Goal: Task Accomplishment & Management: Complete application form

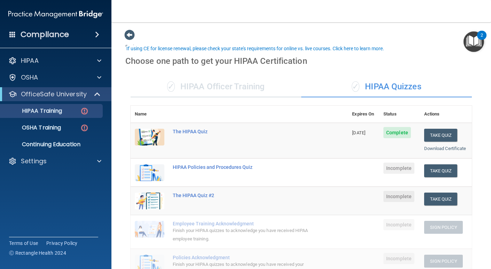
scroll to position [22, 0]
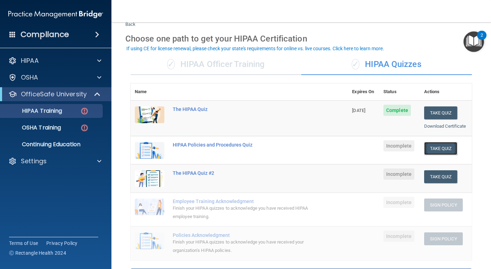
click at [447, 145] on button "Take Quiz" at bounding box center [440, 148] width 33 height 13
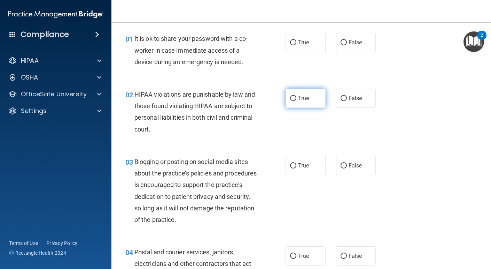
click at [312, 89] on label "True" at bounding box center [306, 98] width 40 height 19
click at [297, 96] on input "True" at bounding box center [293, 98] width 6 height 5
radio input "true"
click at [354, 48] on label "False" at bounding box center [356, 42] width 40 height 19
click at [347, 45] on input "False" at bounding box center [344, 42] width 6 height 5
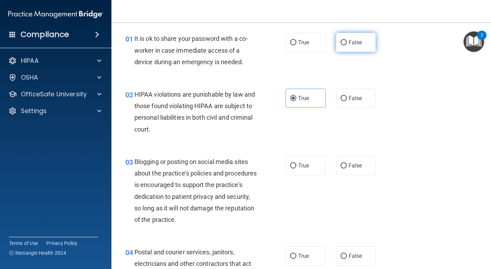
radio input "true"
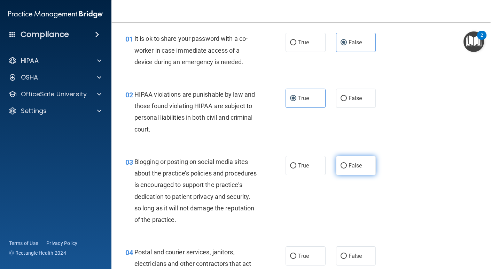
click at [358, 161] on label "False" at bounding box center [356, 165] width 40 height 19
click at [347, 163] on input "False" at bounding box center [344, 165] width 6 height 5
radio input "true"
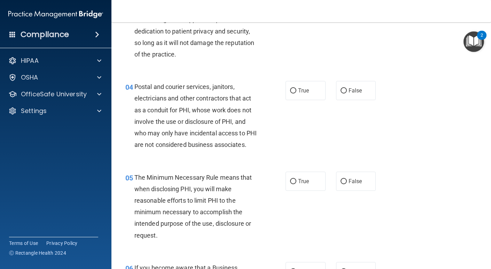
scroll to position [189, 0]
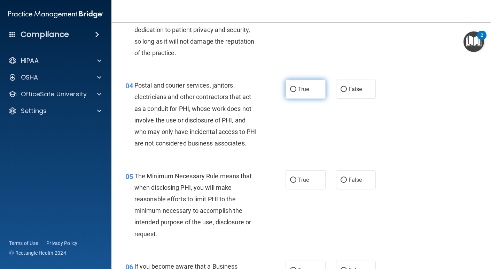
click at [313, 82] on label "True" at bounding box center [306, 88] width 40 height 19
click at [297, 87] on input "True" at bounding box center [293, 89] width 6 height 5
radio input "true"
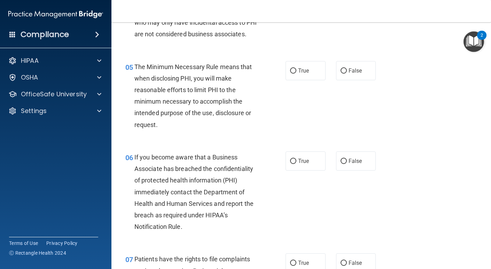
scroll to position [298, 0]
click at [291, 73] on input "True" at bounding box center [293, 70] width 6 height 5
radio input "true"
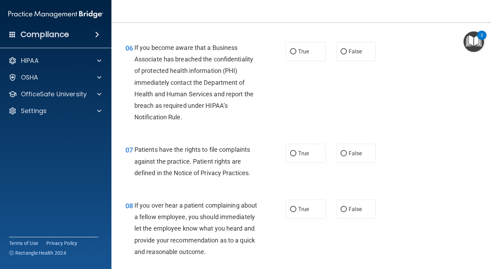
scroll to position [408, 0]
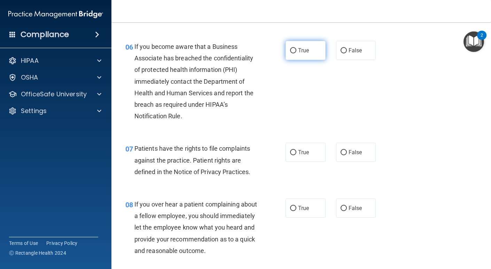
click at [298, 54] on span "True" at bounding box center [303, 50] width 11 height 7
click at [297, 53] on input "True" at bounding box center [293, 50] width 6 height 5
radio input "true"
click at [308, 157] on label "True" at bounding box center [306, 152] width 40 height 19
click at [297, 155] on input "True" at bounding box center [293, 152] width 6 height 5
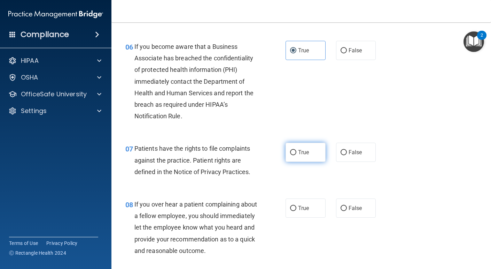
radio input "true"
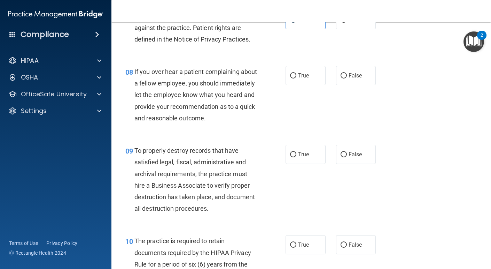
scroll to position [545, 0]
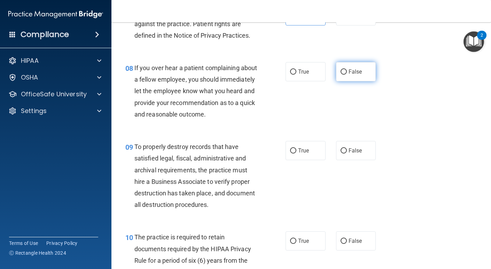
click at [357, 81] on label "False" at bounding box center [356, 71] width 40 height 19
click at [347, 75] on input "False" at bounding box center [344, 71] width 6 height 5
radio input "true"
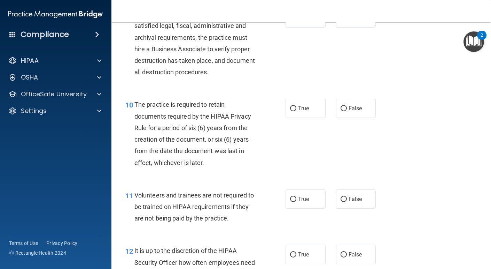
scroll to position [680, 0]
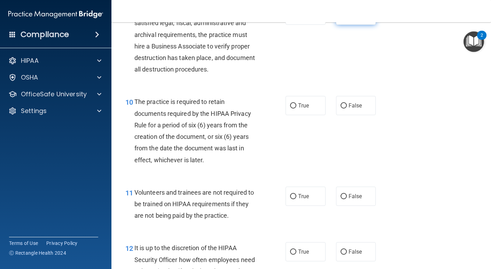
click at [348, 25] on label "False" at bounding box center [356, 15] width 40 height 19
click at [347, 18] on input "False" at bounding box center [344, 15] width 6 height 5
radio input "true"
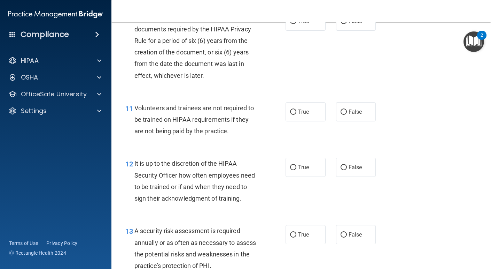
scroll to position [767, 0]
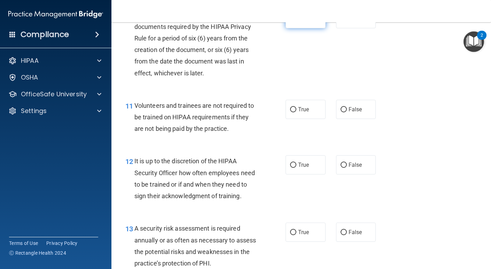
click at [312, 28] on label "True" at bounding box center [306, 18] width 40 height 19
click at [297, 22] on input "True" at bounding box center [293, 18] width 6 height 5
radio input "true"
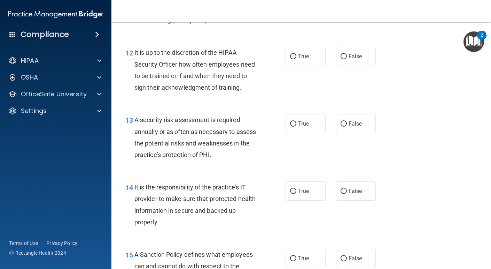
scroll to position [857, 0]
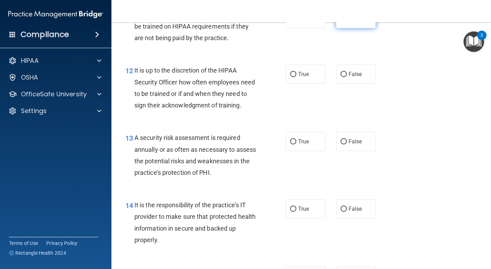
click at [341, 28] on label "False" at bounding box center [356, 18] width 40 height 19
click at [341, 22] on input "False" at bounding box center [344, 18] width 6 height 5
radio input "true"
click at [309, 84] on label "True" at bounding box center [306, 73] width 40 height 19
click at [297, 77] on input "True" at bounding box center [293, 74] width 6 height 5
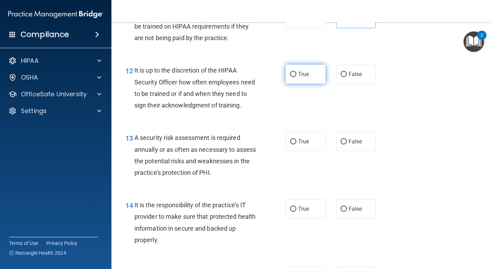
radio input "true"
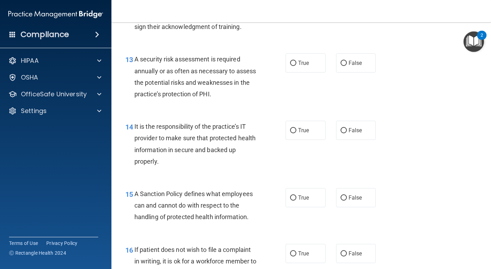
scroll to position [939, 0]
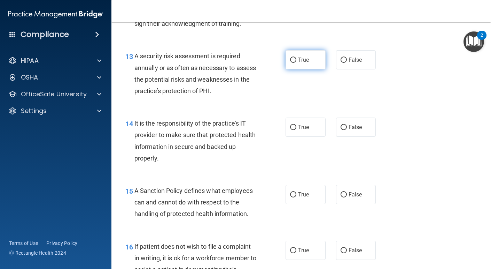
click at [293, 69] on label "True" at bounding box center [306, 59] width 40 height 19
click at [293, 63] on input "True" at bounding box center [293, 59] width 6 height 5
radio input "true"
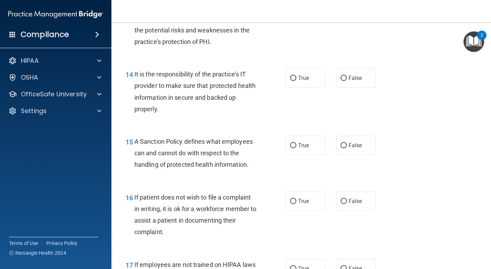
scroll to position [990, 0]
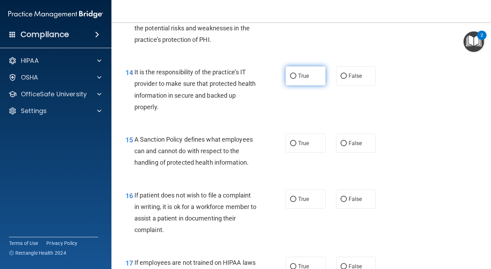
click at [301, 85] on label "True" at bounding box center [306, 75] width 40 height 19
click at [297, 79] on input "True" at bounding box center [293, 76] width 6 height 5
radio input "true"
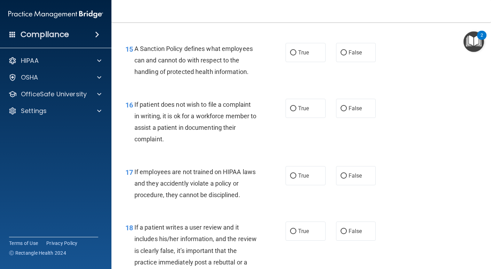
scroll to position [1082, 0]
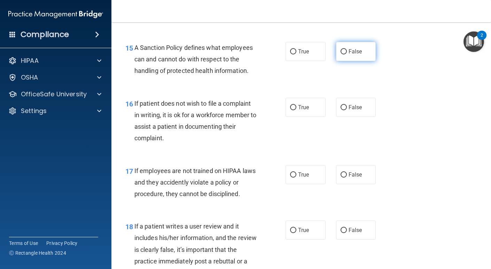
click at [348, 61] on label "False" at bounding box center [356, 51] width 40 height 19
click at [347, 54] on input "False" at bounding box center [344, 51] width 6 height 5
radio input "true"
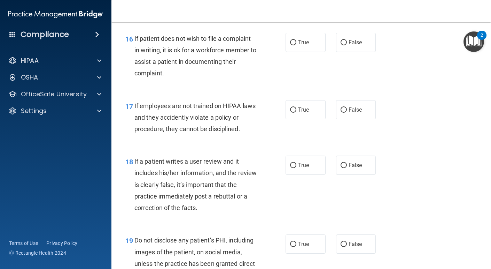
scroll to position [1149, 0]
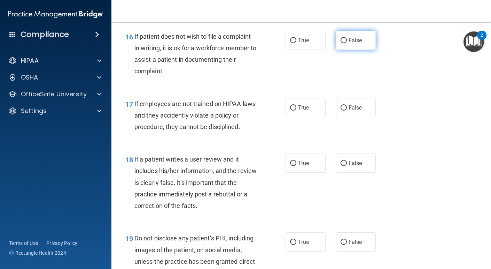
click at [346, 50] on label "False" at bounding box center [356, 40] width 40 height 19
click at [346, 43] on input "False" at bounding box center [344, 40] width 6 height 5
radio input "true"
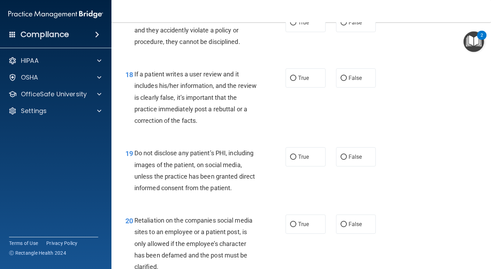
scroll to position [1236, 0]
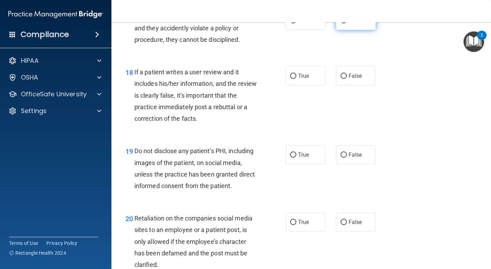
click at [345, 23] on input "False" at bounding box center [344, 20] width 6 height 5
radio input "true"
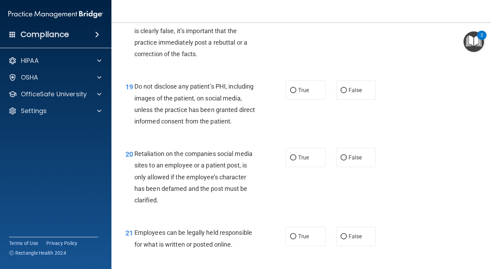
scroll to position [1300, 0]
click at [349, 15] on span "False" at bounding box center [356, 11] width 14 height 7
click at [347, 15] on input "False" at bounding box center [344, 11] width 6 height 5
radio input "true"
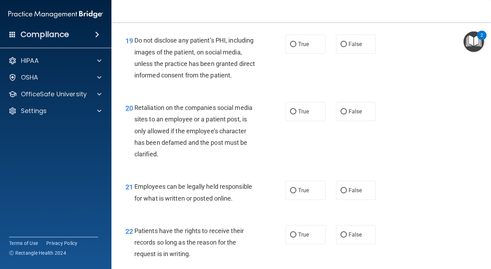
scroll to position [1349, 0]
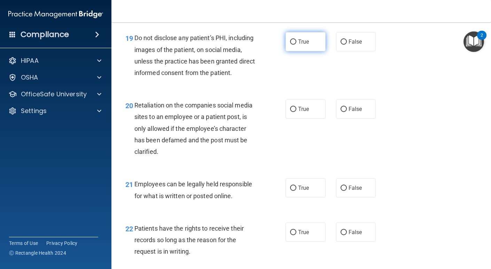
click at [301, 51] on label "True" at bounding box center [306, 41] width 40 height 19
click at [297, 45] on input "True" at bounding box center [293, 41] width 6 height 5
radio input "true"
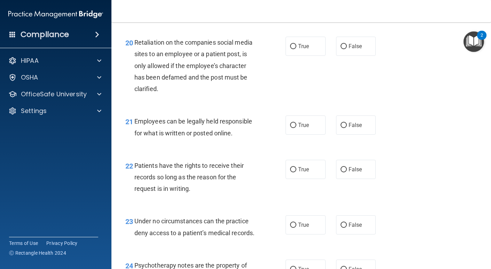
scroll to position [1413, 0]
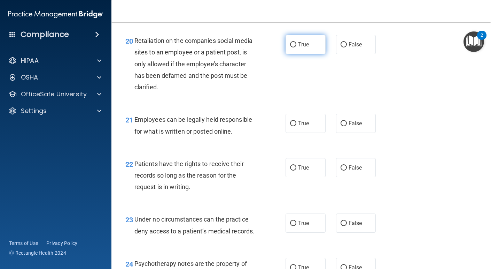
click at [306, 48] on span "True" at bounding box center [303, 44] width 11 height 7
click at [297, 47] on input "True" at bounding box center [293, 44] width 6 height 5
radio input "true"
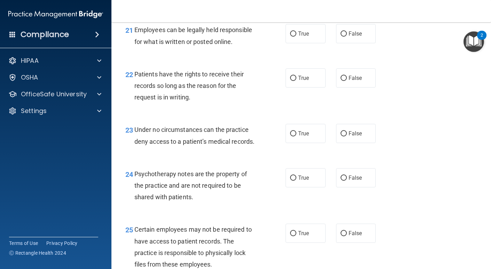
scroll to position [1505, 0]
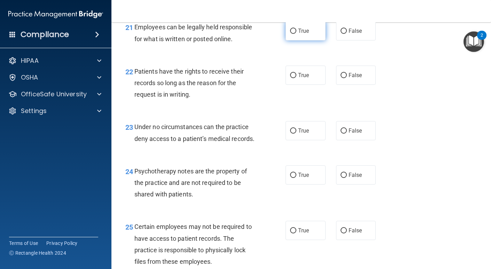
click at [299, 34] on span "True" at bounding box center [303, 31] width 11 height 7
click at [297, 34] on input "True" at bounding box center [293, 31] width 6 height 5
radio input "true"
click at [294, 85] on label "True" at bounding box center [306, 75] width 40 height 19
click at [294, 78] on input "True" at bounding box center [293, 75] width 6 height 5
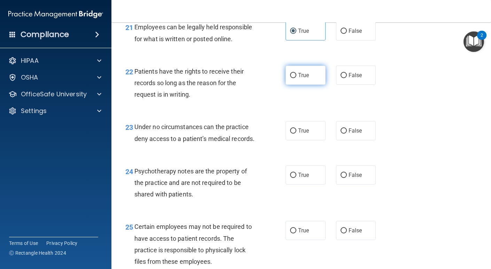
radio input "true"
click at [346, 78] on input "False" at bounding box center [344, 75] width 6 height 5
radio input "true"
click at [296, 85] on label "True" at bounding box center [306, 75] width 40 height 19
click at [296, 78] on input "True" at bounding box center [293, 75] width 6 height 5
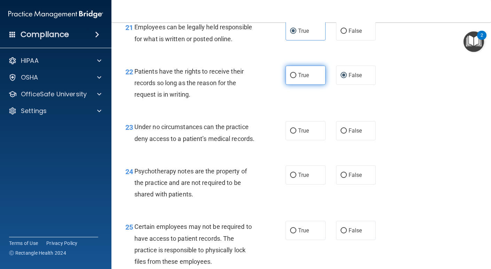
radio input "true"
radio input "false"
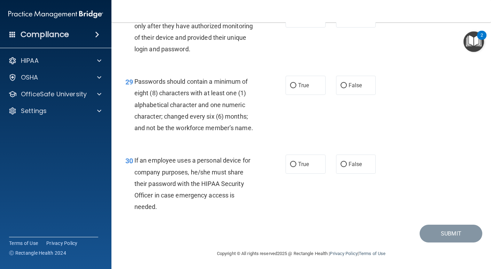
scroll to position [1932, 0]
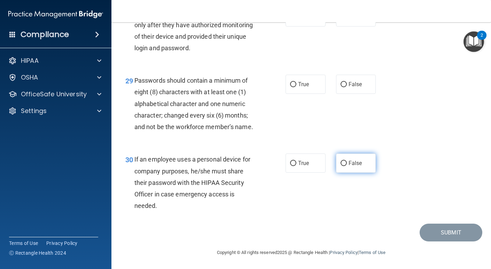
click at [345, 166] on input "False" at bounding box center [344, 163] width 6 height 5
radio input "true"
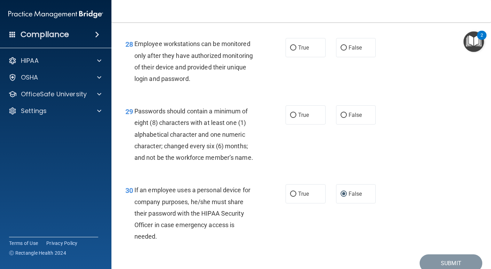
scroll to position [1899, 0]
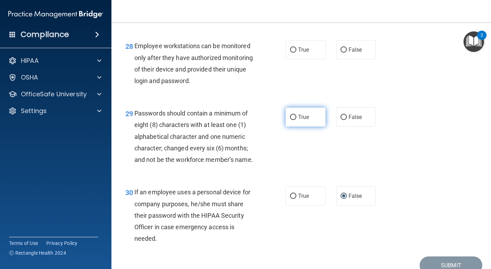
click at [299, 120] on span "True" at bounding box center [303, 117] width 11 height 7
click at [297, 120] on input "True" at bounding box center [293, 117] width 6 height 5
radio input "true"
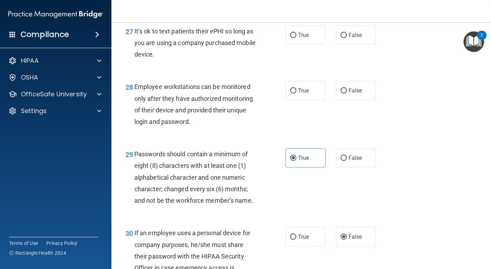
scroll to position [1858, 0]
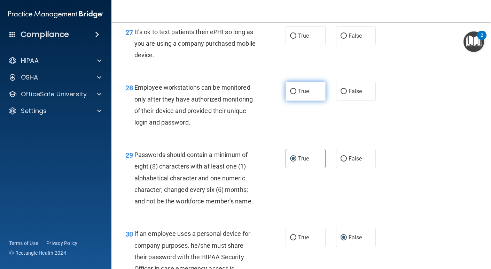
click at [296, 101] on label "True" at bounding box center [306, 91] width 40 height 19
click at [296, 94] on input "True" at bounding box center [293, 91] width 6 height 5
radio input "true"
click at [345, 94] on input "False" at bounding box center [344, 91] width 6 height 5
radio input "true"
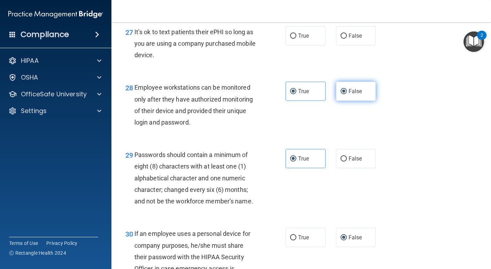
radio input "false"
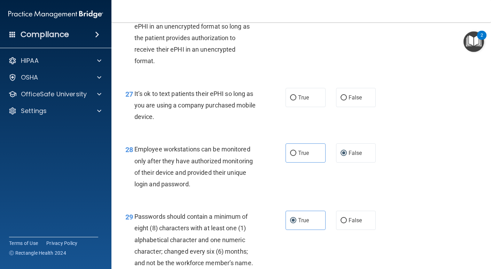
scroll to position [1796, 0]
click at [339, 107] on label "False" at bounding box center [356, 97] width 40 height 19
click at [341, 101] on input "False" at bounding box center [344, 97] width 6 height 5
radio input "true"
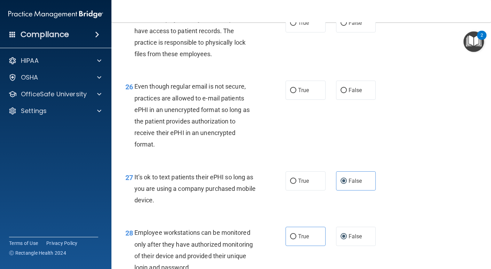
scroll to position [1711, 0]
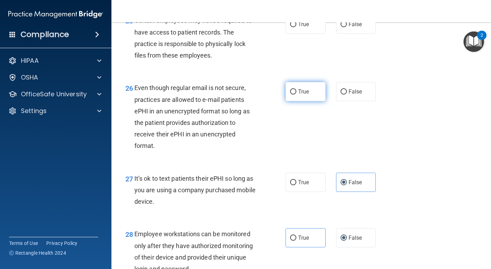
click at [300, 101] on label "True" at bounding box center [306, 91] width 40 height 19
click at [297, 94] on input "True" at bounding box center [293, 91] width 6 height 5
radio input "true"
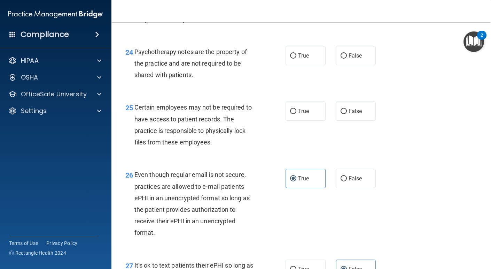
scroll to position [1624, 0]
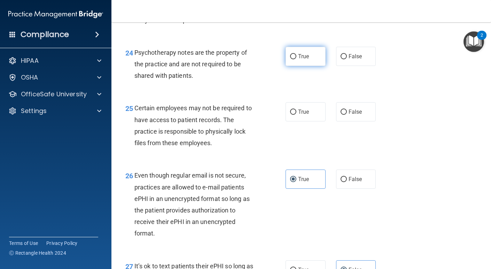
click at [289, 66] on label "True" at bounding box center [306, 56] width 40 height 19
click at [290, 59] on input "True" at bounding box center [293, 56] width 6 height 5
radio input "true"
click at [293, 121] on label "True" at bounding box center [306, 111] width 40 height 19
click at [293, 115] on input "True" at bounding box center [293, 111] width 6 height 5
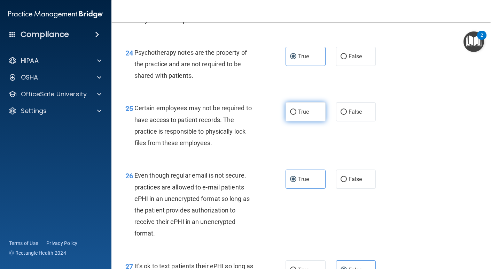
radio input "true"
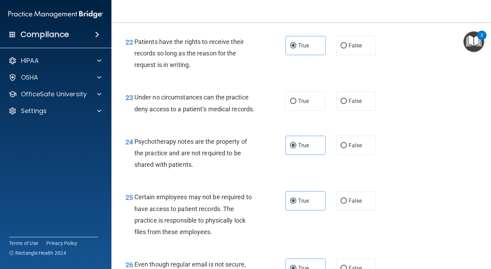
scroll to position [1534, 0]
click at [347, 111] on label "False" at bounding box center [356, 101] width 40 height 19
click at [347, 105] on input "False" at bounding box center [344, 101] width 6 height 5
radio input "true"
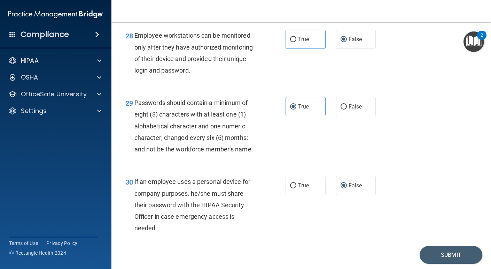
scroll to position [1955, 0]
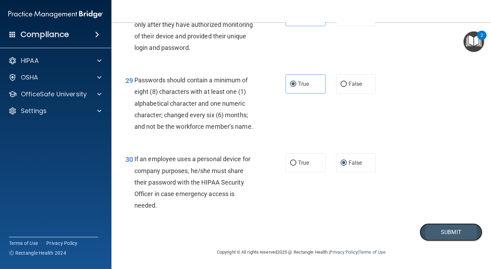
click at [428, 232] on button "Submit" at bounding box center [451, 232] width 63 height 18
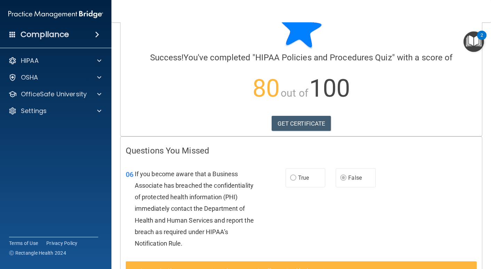
scroll to position [28, 0]
click at [308, 124] on link "GET CERTIFICATE" at bounding box center [302, 123] width 60 height 15
click at [53, 57] on div "HIPAA" at bounding box center [46, 60] width 86 height 8
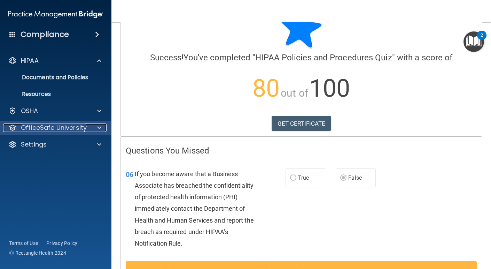
click at [48, 125] on p "OfficeSafe University" at bounding box center [54, 127] width 66 height 8
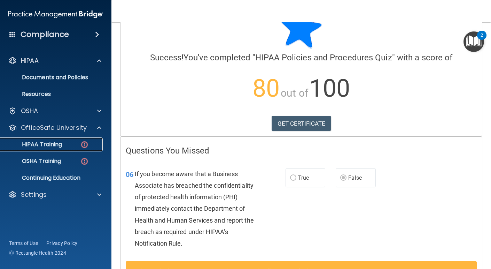
click at [47, 149] on link "HIPAA Training" at bounding box center [48, 144] width 110 height 14
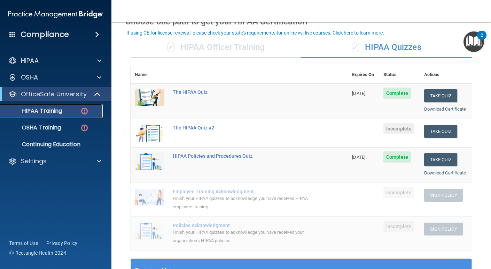
scroll to position [37, 0]
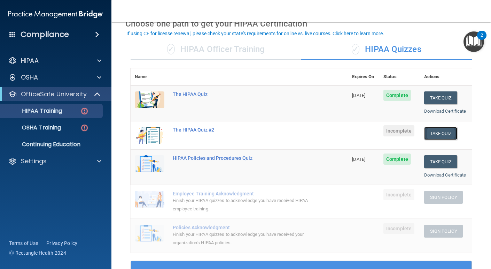
click at [440, 131] on button "Take Quiz" at bounding box center [440, 133] width 33 height 13
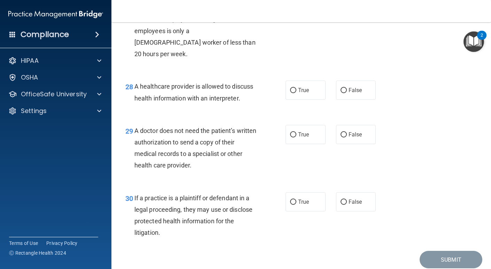
scroll to position [1753, 0]
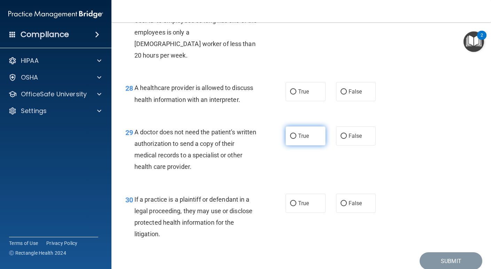
click at [308, 135] on span "True" at bounding box center [303, 135] width 11 height 7
click at [297, 135] on input "True" at bounding box center [293, 135] width 6 height 5
radio input "true"
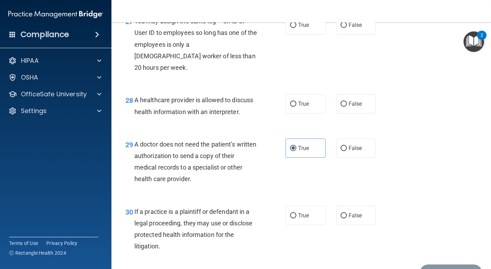
scroll to position [1742, 0]
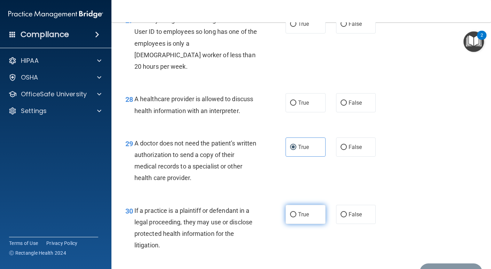
click at [286, 206] on label "True" at bounding box center [306, 214] width 40 height 19
click at [290, 212] on input "True" at bounding box center [293, 214] width 6 height 5
radio input "true"
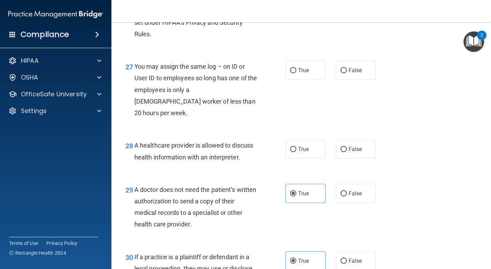
scroll to position [1696, 0]
click at [352, 80] on label "False" at bounding box center [356, 70] width 40 height 19
click at [347, 73] on input "False" at bounding box center [344, 70] width 6 height 5
radio input "true"
click at [309, 155] on label "True" at bounding box center [306, 148] width 40 height 19
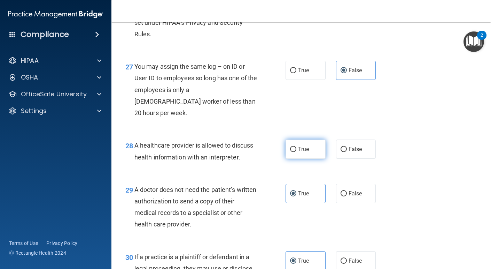
click at [297, 152] on input "True" at bounding box center [293, 149] width 6 height 5
radio input "true"
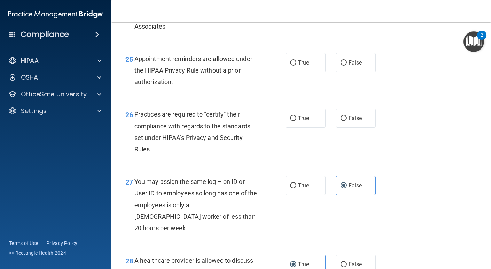
scroll to position [1572, 0]
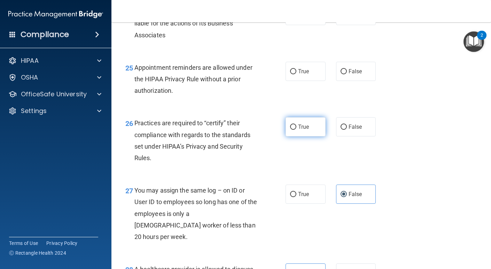
click at [286, 136] on label "True" at bounding box center [306, 126] width 40 height 19
click at [290, 130] on input "True" at bounding box center [293, 126] width 6 height 5
radio input "true"
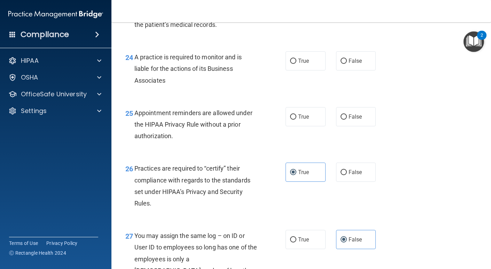
scroll to position [1526, 0]
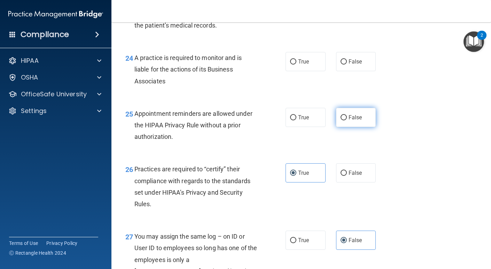
click at [349, 121] on span "False" at bounding box center [356, 117] width 14 height 7
click at [347, 120] on input "False" at bounding box center [344, 117] width 6 height 5
radio input "true"
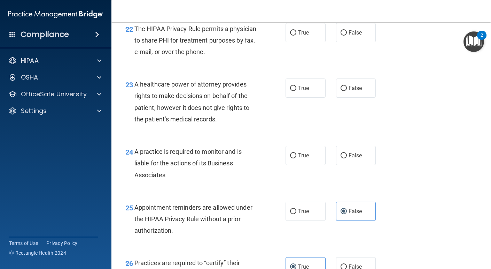
scroll to position [1431, 0]
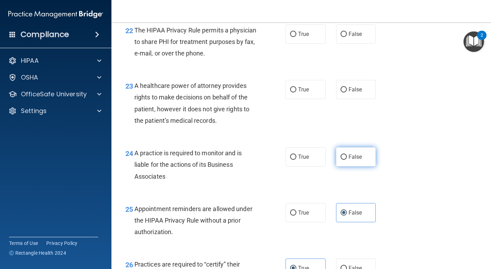
click at [344, 160] on input "False" at bounding box center [344, 156] width 6 height 5
radio input "true"
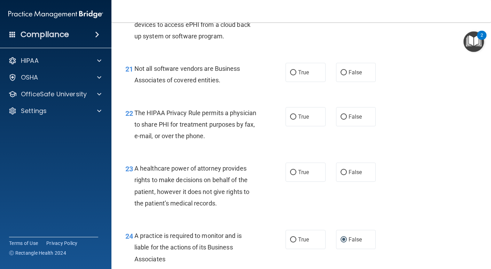
scroll to position [1348, 0]
click at [303, 176] on span "True" at bounding box center [303, 172] width 11 height 7
click at [297, 175] on input "True" at bounding box center [293, 172] width 6 height 5
radio input "true"
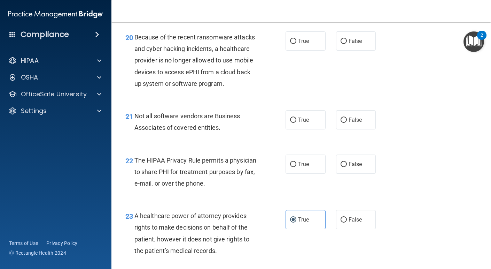
scroll to position [1298, 0]
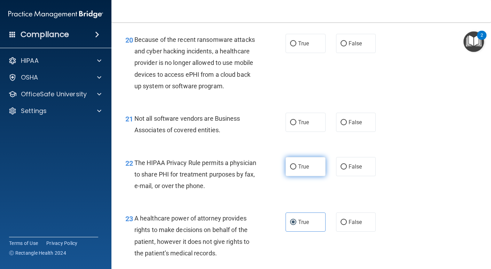
click at [298, 176] on label "True" at bounding box center [306, 166] width 40 height 19
click at [297, 169] on input "True" at bounding box center [293, 166] width 6 height 5
radio input "true"
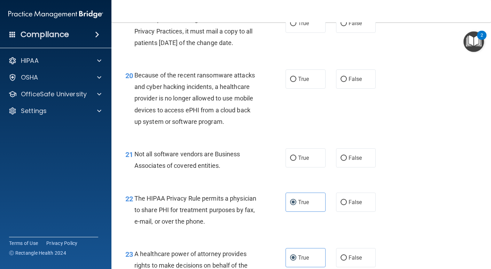
scroll to position [1261, 0]
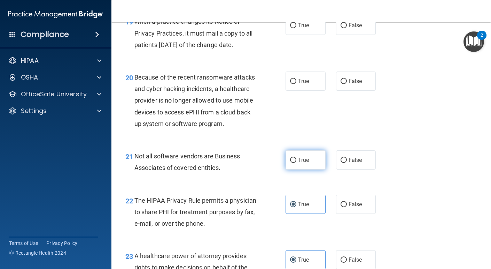
click at [290, 163] on input "True" at bounding box center [293, 160] width 6 height 5
radio input "true"
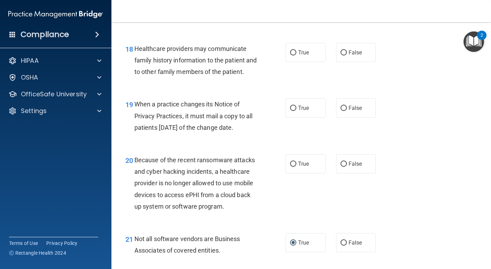
scroll to position [1176, 0]
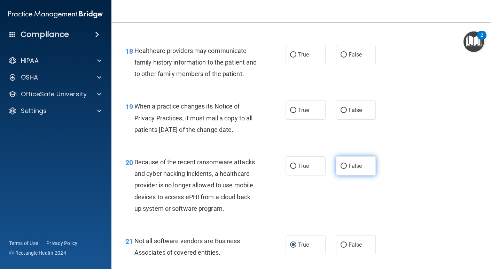
click at [347, 175] on label "False" at bounding box center [356, 165] width 40 height 19
click at [347, 169] on input "False" at bounding box center [344, 165] width 6 height 5
radio input "true"
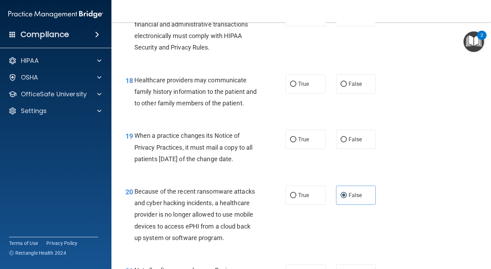
scroll to position [1140, 0]
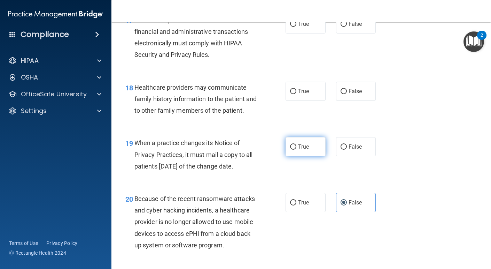
click at [310, 155] on label "True" at bounding box center [306, 146] width 40 height 19
click at [297, 149] on input "True" at bounding box center [293, 146] width 6 height 5
radio input "true"
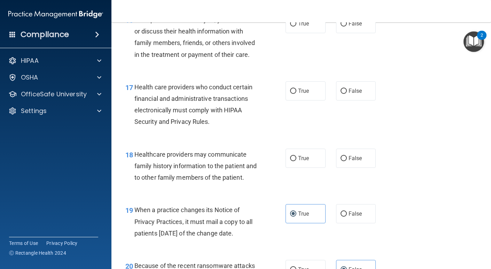
scroll to position [1067, 0]
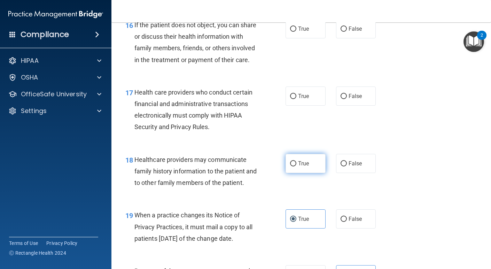
click at [299, 167] on span "True" at bounding box center [303, 163] width 11 height 7
click at [297, 166] on input "True" at bounding box center [293, 163] width 6 height 5
radio input "true"
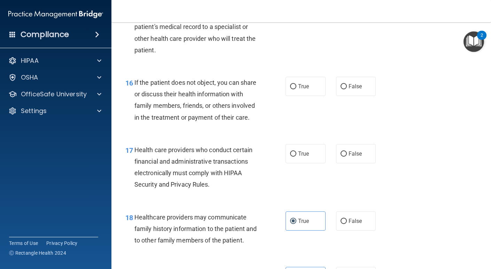
scroll to position [1008, 0]
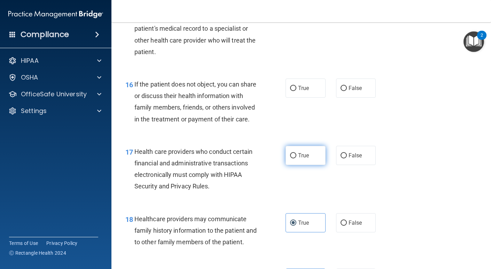
click at [291, 158] on input "True" at bounding box center [293, 155] width 6 height 5
radio input "true"
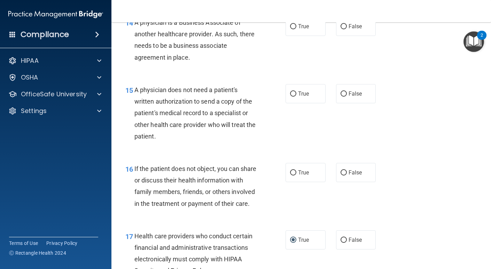
scroll to position [923, 0]
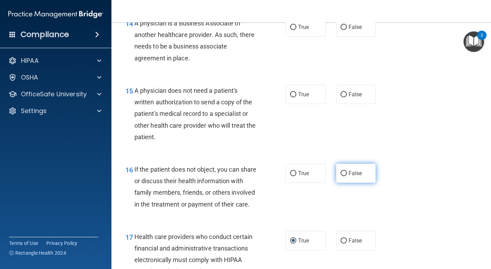
click at [353, 166] on label "False" at bounding box center [356, 172] width 40 height 19
click at [347, 171] on input "False" at bounding box center [344, 173] width 6 height 5
radio input "true"
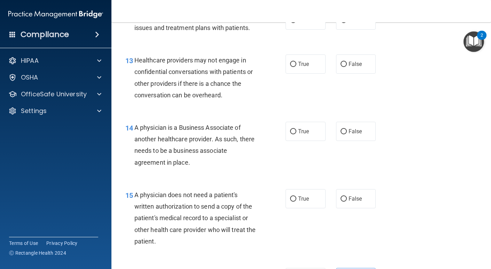
scroll to position [815, 0]
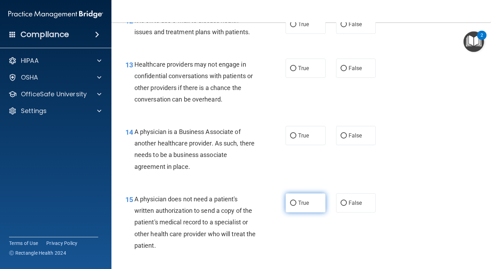
click at [309, 204] on span "True" at bounding box center [303, 202] width 11 height 7
click at [297, 204] on input "True" at bounding box center [293, 202] width 6 height 5
radio input "true"
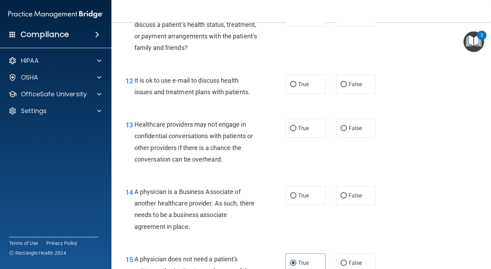
scroll to position [753, 0]
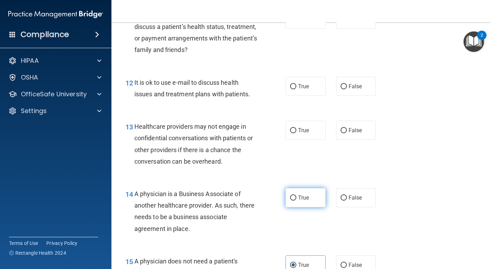
click at [303, 193] on label "True" at bounding box center [306, 197] width 40 height 19
click at [297, 195] on input "True" at bounding box center [293, 197] width 6 height 5
radio input "true"
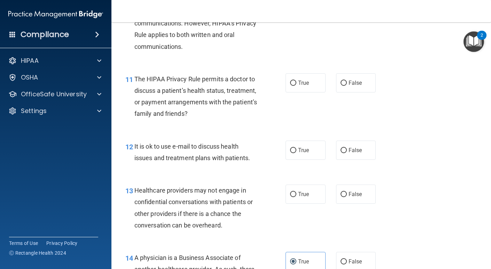
scroll to position [689, 0]
click at [294, 197] on label "True" at bounding box center [306, 194] width 40 height 19
click at [294, 197] on input "True" at bounding box center [293, 194] width 6 height 5
radio input "true"
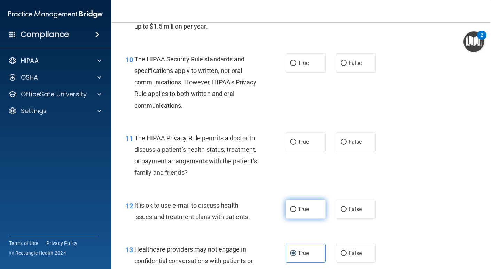
scroll to position [626, 0]
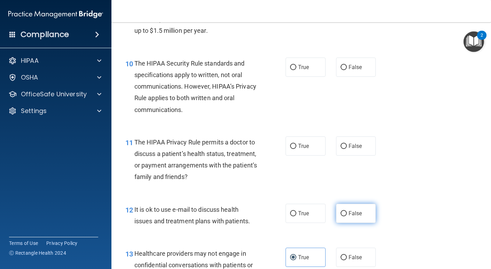
click at [357, 215] on span "False" at bounding box center [356, 213] width 14 height 7
click at [347, 215] on input "False" at bounding box center [344, 213] width 6 height 5
radio input "true"
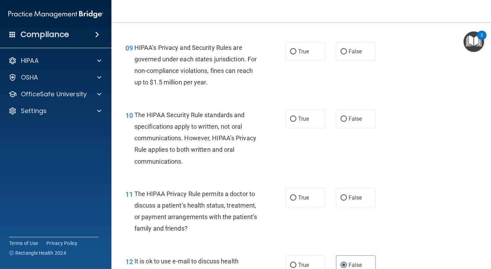
scroll to position [571, 0]
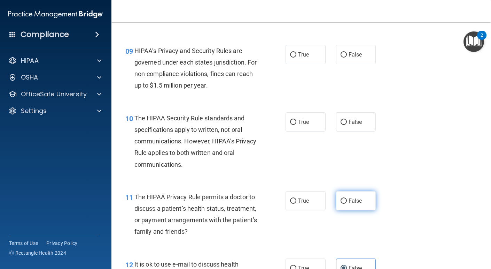
click at [364, 195] on label "False" at bounding box center [356, 200] width 40 height 19
click at [347, 198] on input "False" at bounding box center [344, 200] width 6 height 5
radio input "true"
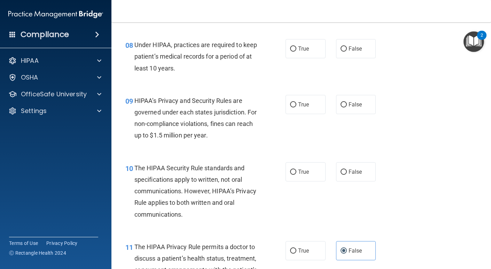
scroll to position [520, 0]
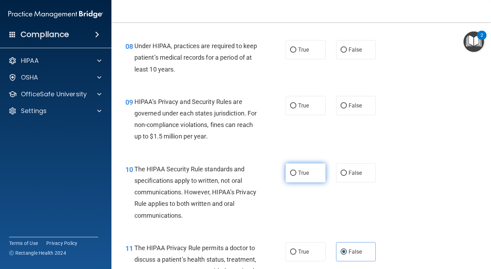
click at [312, 168] on label "True" at bounding box center [306, 172] width 40 height 19
click at [297, 170] on input "True" at bounding box center [293, 172] width 6 height 5
radio input "true"
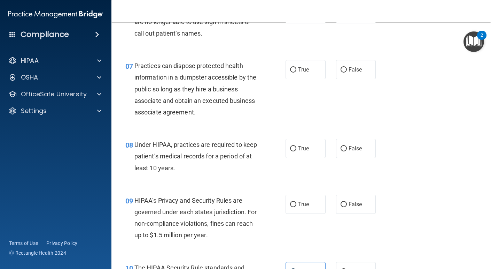
scroll to position [418, 0]
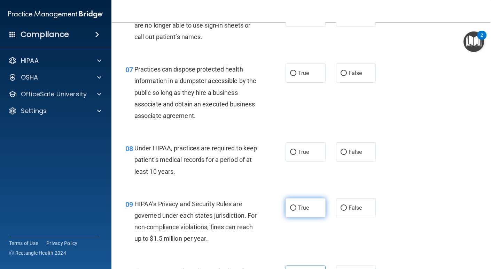
click at [295, 210] on label "True" at bounding box center [306, 207] width 40 height 19
click at [295, 210] on input "True" at bounding box center [293, 207] width 6 height 5
radio input "true"
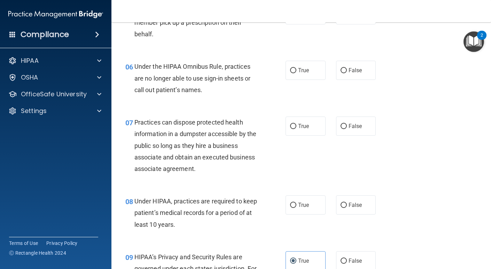
scroll to position [364, 0]
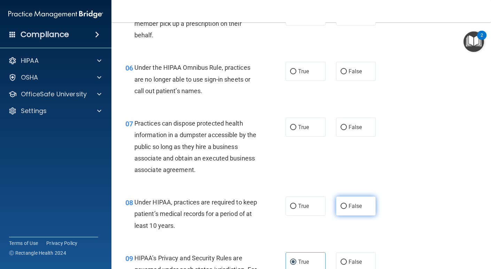
click at [355, 209] on label "False" at bounding box center [356, 205] width 40 height 19
click at [347, 209] on input "False" at bounding box center [344, 206] width 6 height 5
radio input "true"
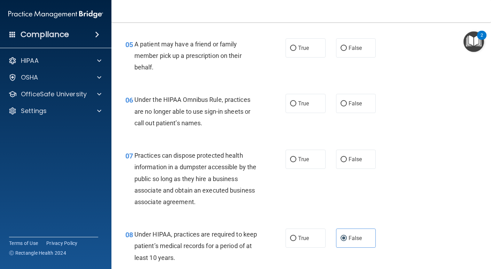
scroll to position [332, 0]
click at [349, 158] on span "False" at bounding box center [356, 159] width 14 height 7
click at [347, 158] on input "False" at bounding box center [344, 159] width 6 height 5
radio input "true"
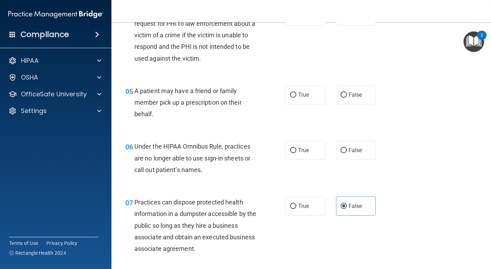
scroll to position [284, 0]
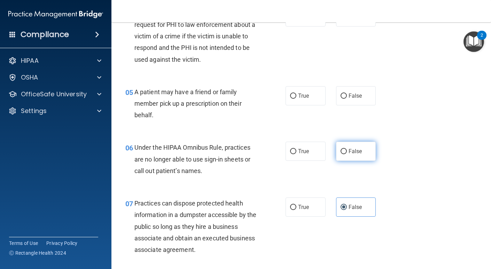
click at [363, 151] on label "False" at bounding box center [356, 150] width 40 height 19
click at [347, 151] on input "False" at bounding box center [344, 151] width 6 height 5
radio input "true"
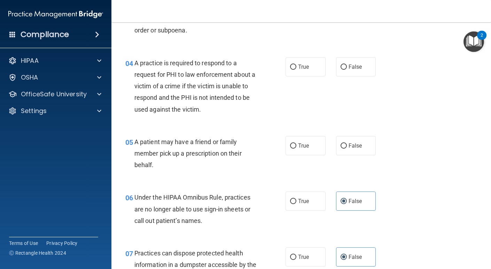
scroll to position [232, 0]
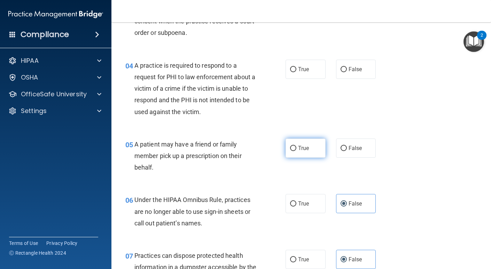
click at [299, 149] on span "True" at bounding box center [303, 148] width 11 height 7
click at [297, 149] on input "True" at bounding box center [293, 148] width 6 height 5
radio input "true"
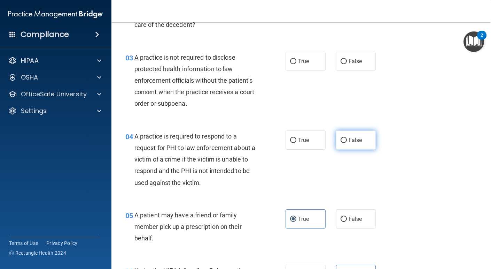
scroll to position [160, 0]
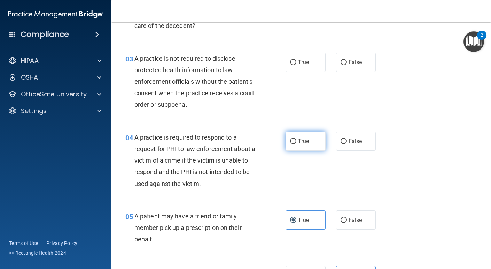
click at [300, 142] on span "True" at bounding box center [303, 141] width 11 height 7
click at [297, 142] on input "True" at bounding box center [293, 141] width 6 height 5
radio input "true"
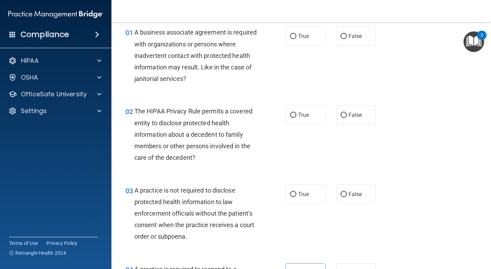
scroll to position [30, 0]
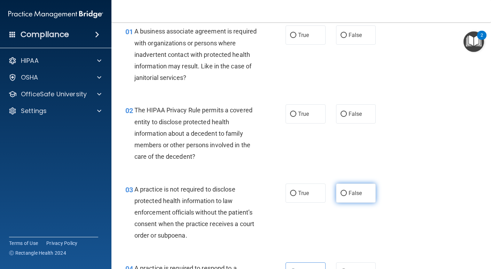
click at [354, 193] on span "False" at bounding box center [356, 193] width 14 height 7
click at [347, 193] on input "False" at bounding box center [344, 193] width 6 height 5
radio input "true"
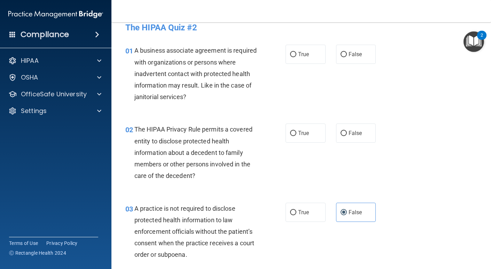
scroll to position [0, 0]
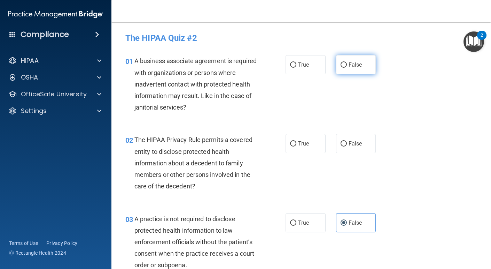
click at [346, 71] on label "False" at bounding box center [356, 64] width 40 height 19
click at [346, 68] on input "False" at bounding box center [344, 64] width 6 height 5
radio input "true"
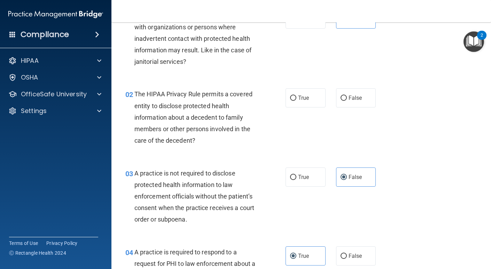
scroll to position [46, 0]
click at [297, 98] on label "True" at bounding box center [306, 97] width 40 height 19
click at [297, 98] on input "True" at bounding box center [293, 97] width 6 height 5
radio input "true"
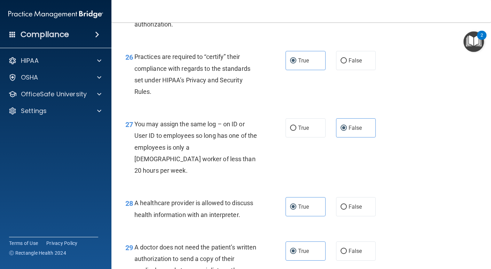
scroll to position [1781, 0]
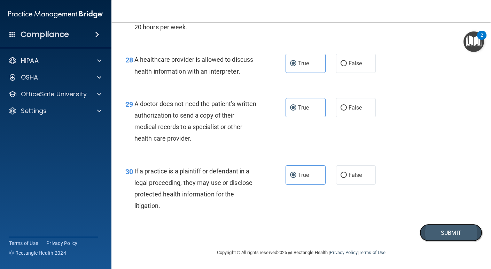
click at [438, 228] on button "Submit" at bounding box center [451, 233] width 63 height 18
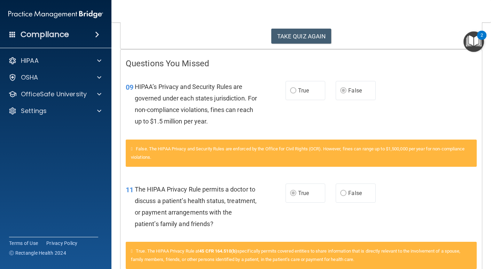
scroll to position [107, 0]
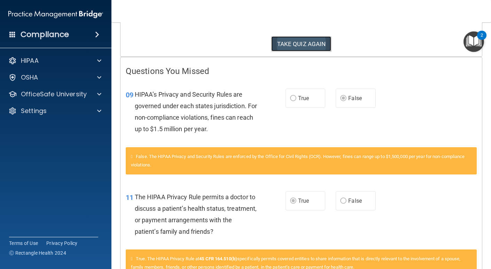
click at [297, 47] on button "TAKE QUIZ AGAIN" at bounding box center [301, 43] width 60 height 15
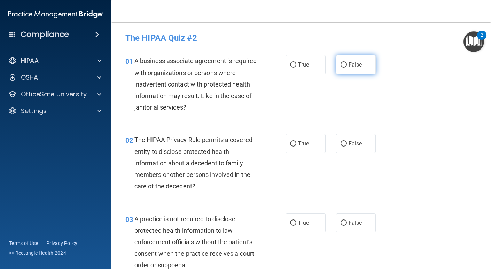
click at [362, 71] on label "False" at bounding box center [356, 64] width 40 height 19
click at [347, 68] on input "False" at bounding box center [344, 64] width 6 height 5
radio input "true"
click at [293, 146] on label "True" at bounding box center [306, 143] width 40 height 19
click at [293, 146] on input "True" at bounding box center [293, 143] width 6 height 5
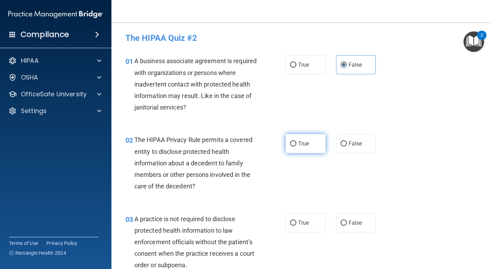
radio input "true"
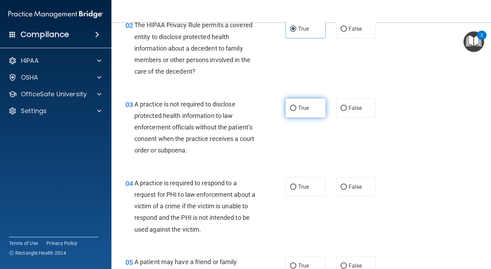
scroll to position [115, 0]
click at [294, 111] on label "True" at bounding box center [306, 107] width 40 height 19
click at [294, 110] on input "True" at bounding box center [293, 107] width 6 height 5
radio input "true"
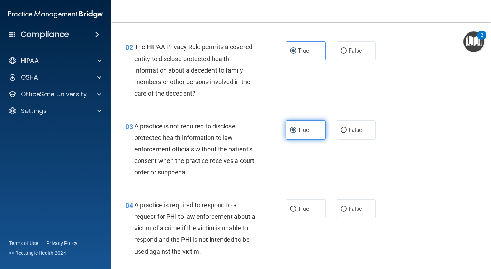
scroll to position [92, 0]
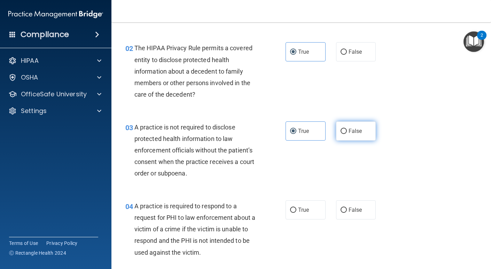
click at [349, 133] on span "False" at bounding box center [356, 131] width 14 height 7
click at [347, 133] on input "False" at bounding box center [344, 131] width 6 height 5
radio input "true"
radio input "false"
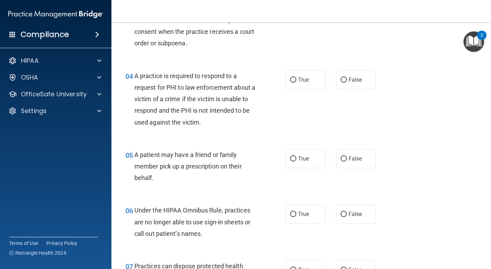
scroll to position [222, 0]
click at [301, 86] on label "True" at bounding box center [306, 79] width 40 height 19
click at [297, 82] on input "True" at bounding box center [293, 79] width 6 height 5
radio input "true"
click at [291, 161] on label "True" at bounding box center [306, 157] width 40 height 19
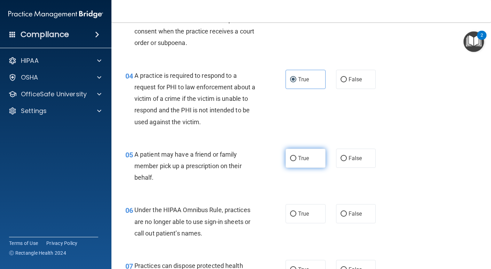
click at [291, 161] on input "True" at bounding box center [293, 158] width 6 height 5
radio input "true"
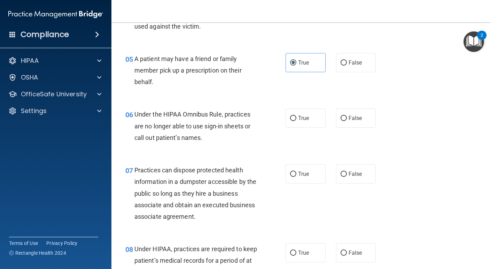
scroll to position [318, 0]
click at [351, 118] on span "False" at bounding box center [356, 117] width 14 height 7
click at [347, 118] on input "False" at bounding box center [344, 117] width 6 height 5
radio input "true"
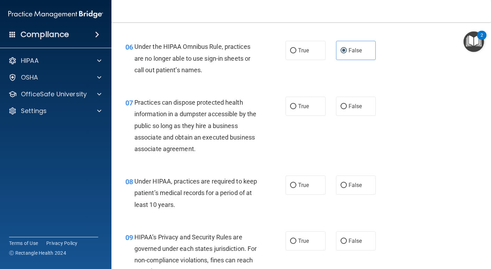
scroll to position [386, 0]
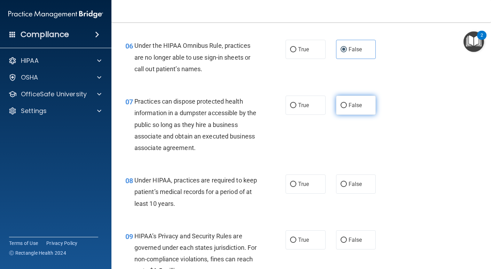
click at [344, 103] on input "False" at bounding box center [344, 105] width 6 height 5
radio input "true"
click at [368, 186] on label "False" at bounding box center [356, 183] width 40 height 19
click at [347, 186] on input "False" at bounding box center [344, 184] width 6 height 5
radio input "true"
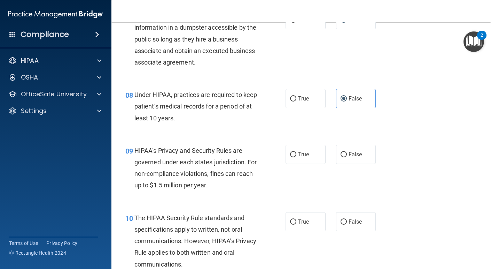
scroll to position [473, 0]
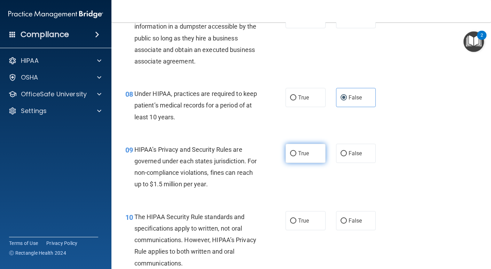
click at [300, 160] on label "True" at bounding box center [306, 153] width 40 height 19
click at [297, 156] on input "True" at bounding box center [293, 153] width 6 height 5
radio input "true"
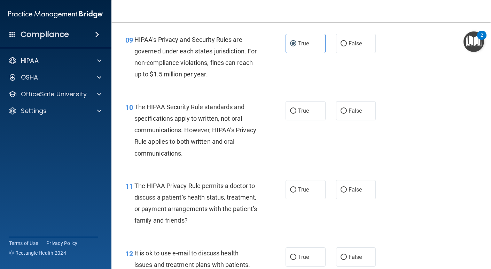
scroll to position [583, 0]
click at [299, 111] on span "True" at bounding box center [303, 110] width 11 height 7
click at [297, 111] on input "True" at bounding box center [293, 110] width 6 height 5
radio input "true"
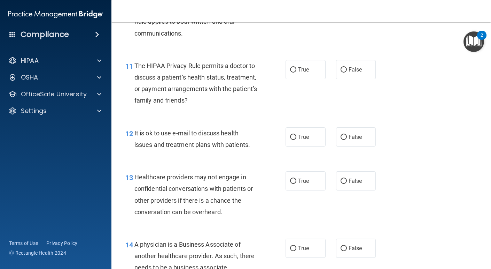
scroll to position [705, 0]
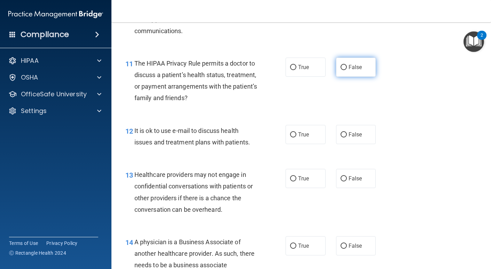
click at [359, 73] on label "False" at bounding box center [356, 66] width 40 height 19
click at [347, 70] on input "False" at bounding box center [344, 67] width 6 height 5
radio input "true"
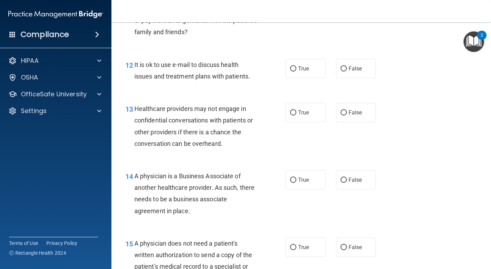
scroll to position [771, 0]
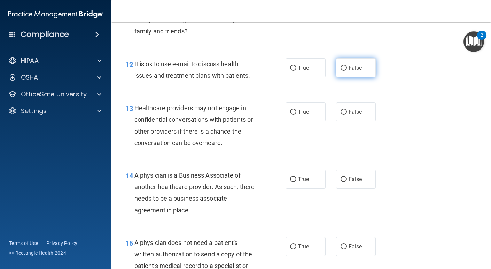
click at [352, 68] on span "False" at bounding box center [356, 67] width 14 height 7
click at [347, 68] on input "False" at bounding box center [344, 68] width 6 height 5
radio input "true"
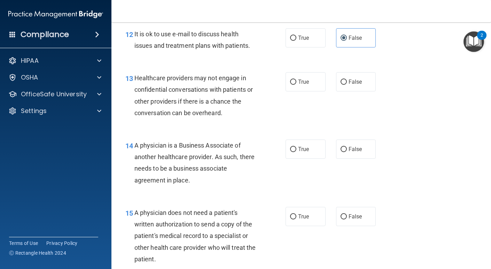
scroll to position [802, 0]
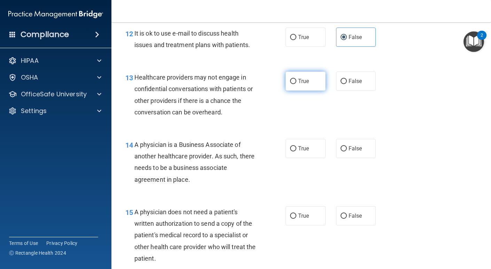
click at [310, 84] on label "True" at bounding box center [306, 80] width 40 height 19
click at [297, 84] on input "True" at bounding box center [293, 81] width 6 height 5
radio input "true"
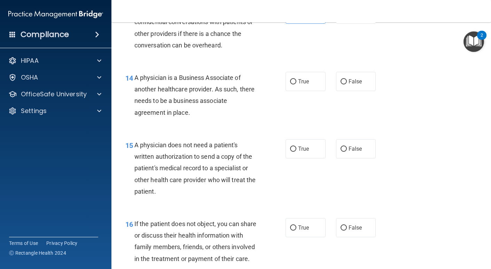
scroll to position [870, 0]
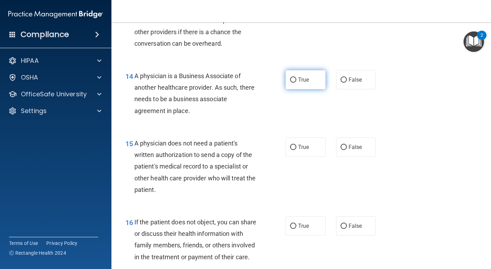
click at [307, 72] on label "True" at bounding box center [306, 79] width 40 height 19
click at [297, 77] on input "True" at bounding box center [293, 79] width 6 height 5
radio input "true"
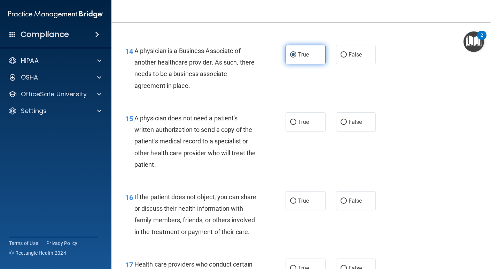
scroll to position [897, 0]
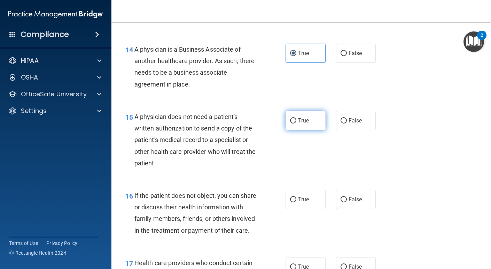
click at [309, 119] on label "True" at bounding box center [306, 120] width 40 height 19
click at [297, 119] on input "True" at bounding box center [293, 120] width 6 height 5
radio input "true"
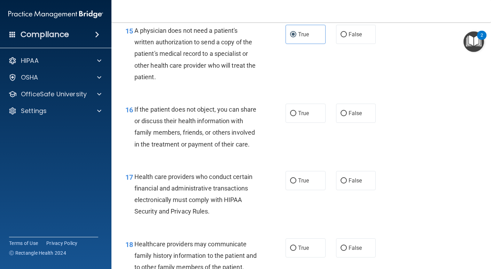
scroll to position [983, 0]
click at [351, 112] on span "False" at bounding box center [356, 112] width 14 height 7
click at [347, 112] on input "False" at bounding box center [344, 112] width 6 height 5
radio input "true"
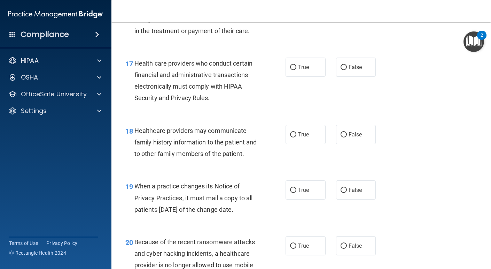
scroll to position [1097, 0]
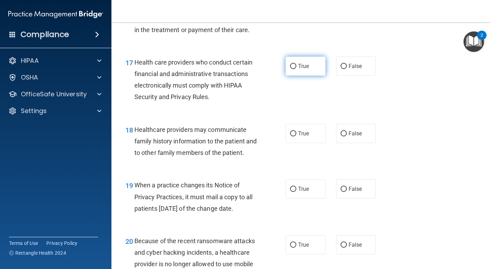
click at [305, 76] on label "True" at bounding box center [306, 65] width 40 height 19
click at [297, 69] on input "True" at bounding box center [293, 66] width 6 height 5
radio input "true"
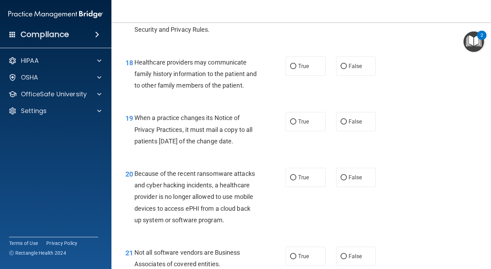
scroll to position [1166, 0]
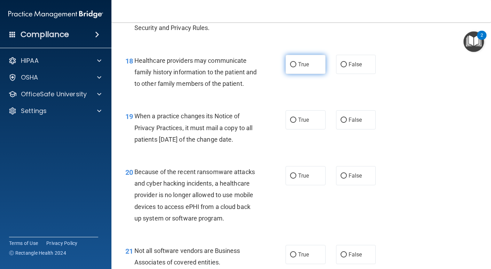
click at [307, 74] on label "True" at bounding box center [306, 64] width 40 height 19
click at [297, 67] on input "True" at bounding box center [293, 64] width 6 height 5
radio input "true"
click at [309, 123] on span "True" at bounding box center [303, 119] width 11 height 7
click at [297, 123] on input "True" at bounding box center [293, 119] width 6 height 5
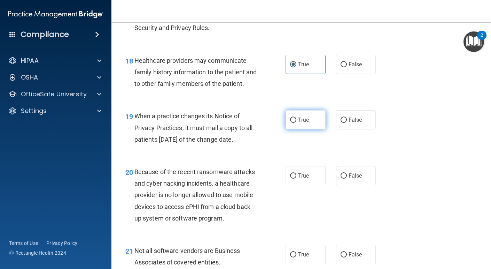
radio input "true"
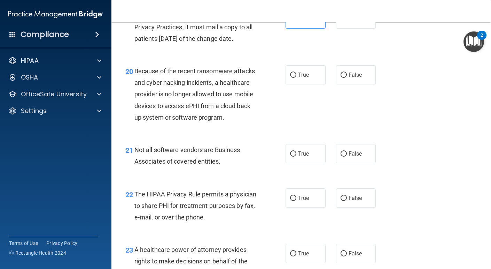
scroll to position [1268, 0]
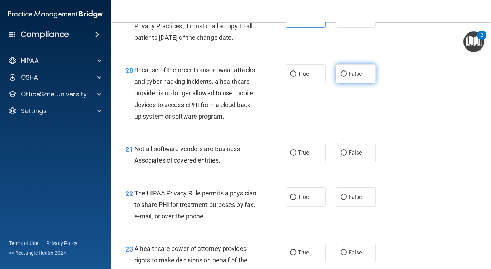
click at [344, 81] on label "False" at bounding box center [356, 73] width 40 height 19
click at [344, 77] on input "False" at bounding box center [344, 73] width 6 height 5
radio input "true"
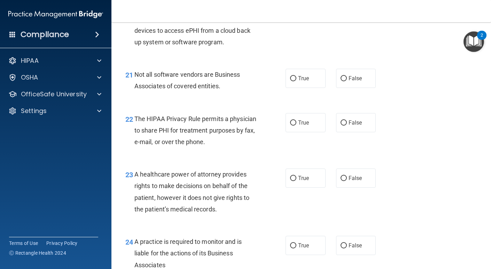
scroll to position [1343, 0]
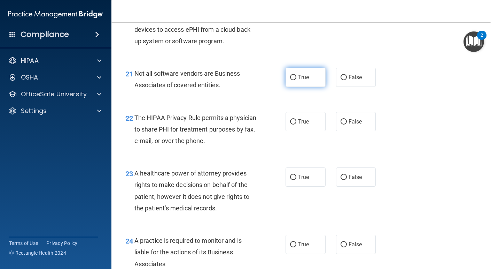
click at [311, 87] on label "True" at bounding box center [306, 77] width 40 height 19
click at [297, 80] on input "True" at bounding box center [293, 77] width 6 height 5
radio input "true"
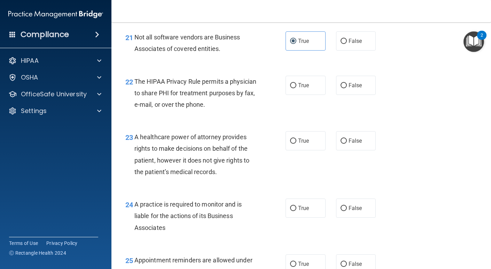
scroll to position [1380, 0]
click at [291, 88] on input "True" at bounding box center [293, 85] width 6 height 5
radio input "true"
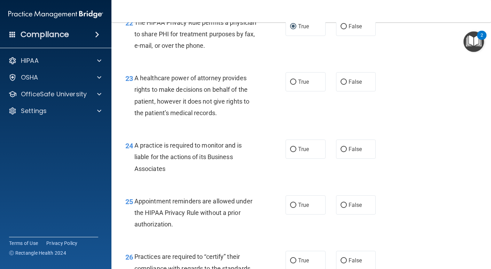
scroll to position [1440, 0]
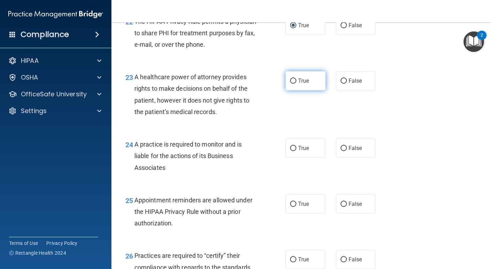
click at [304, 84] on span "True" at bounding box center [303, 80] width 11 height 7
click at [297, 84] on input "True" at bounding box center [293, 80] width 6 height 5
radio input "true"
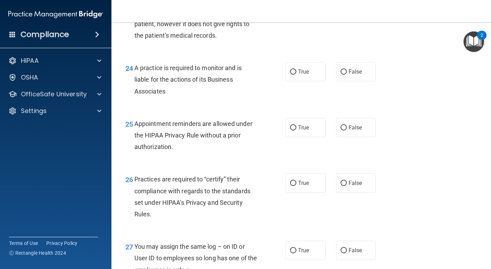
scroll to position [1516, 0]
click at [346, 81] on label "False" at bounding box center [356, 71] width 40 height 19
click at [346, 74] on input "False" at bounding box center [344, 71] width 6 height 5
radio input "true"
click at [356, 130] on span "False" at bounding box center [356, 127] width 14 height 7
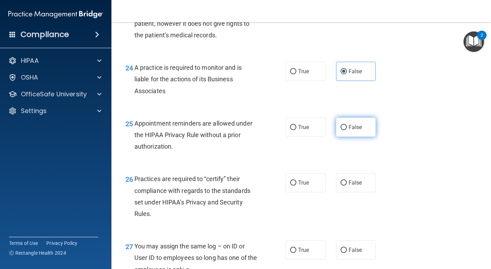
click at [347, 130] on input "False" at bounding box center [344, 127] width 6 height 5
radio input "true"
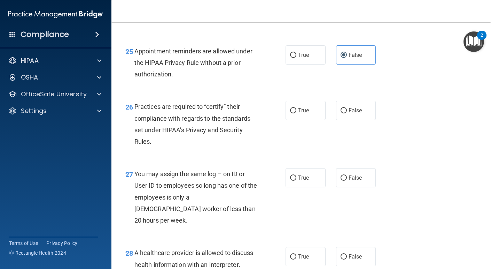
scroll to position [1598, 0]
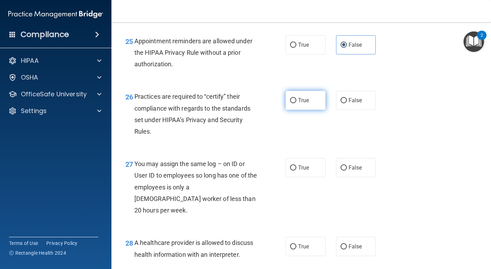
click at [311, 105] on label "True" at bounding box center [306, 100] width 40 height 19
click at [297, 103] on input "True" at bounding box center [293, 100] width 6 height 5
radio input "true"
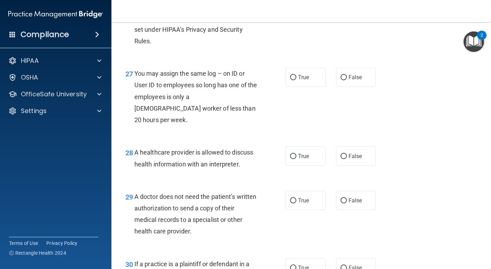
scroll to position [1690, 0]
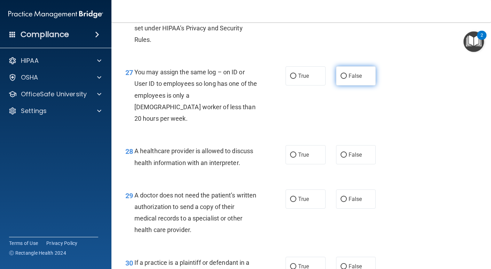
click at [368, 85] on label "False" at bounding box center [356, 75] width 40 height 19
click at [347, 79] on input "False" at bounding box center [344, 76] width 6 height 5
radio input "true"
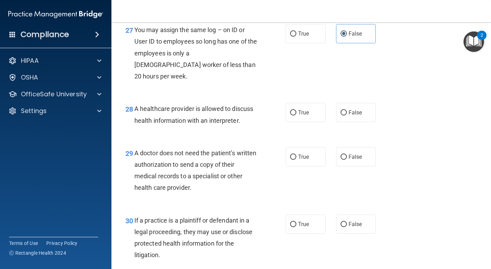
scroll to position [1734, 0]
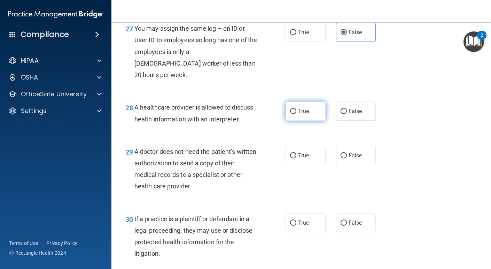
click at [307, 115] on label "True" at bounding box center [306, 110] width 40 height 19
click at [297, 114] on input "True" at bounding box center [293, 111] width 6 height 5
radio input "true"
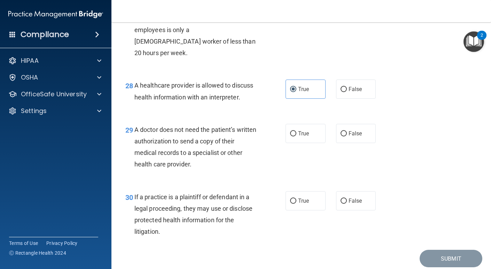
scroll to position [1760, 0]
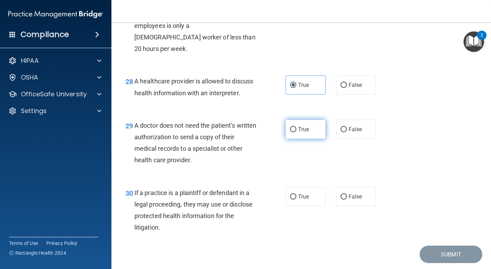
click at [307, 134] on label "True" at bounding box center [306, 129] width 40 height 19
click at [297, 132] on input "True" at bounding box center [293, 129] width 6 height 5
radio input "true"
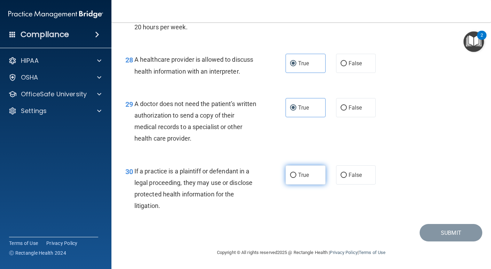
click at [295, 177] on label "True" at bounding box center [306, 174] width 40 height 19
click at [295, 177] on input "True" at bounding box center [293, 174] width 6 height 5
radio input "true"
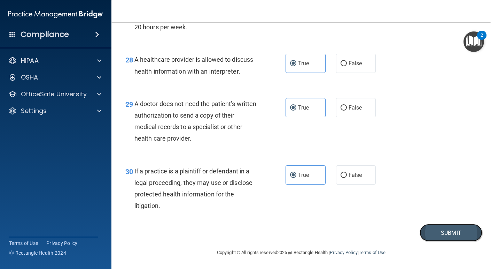
click at [429, 230] on button "Submit" at bounding box center [451, 233] width 63 height 18
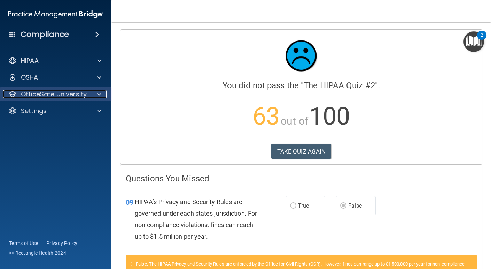
click at [49, 93] on p "OfficeSafe University" at bounding box center [54, 94] width 66 height 8
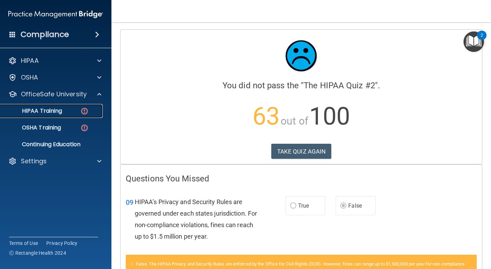
click at [49, 109] on p "HIPAA Training" at bounding box center [33, 110] width 57 height 7
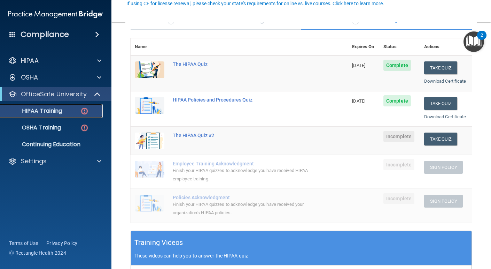
scroll to position [69, 0]
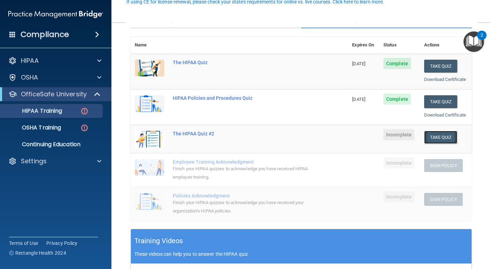
click at [446, 133] on button "Take Quiz" at bounding box center [440, 137] width 33 height 13
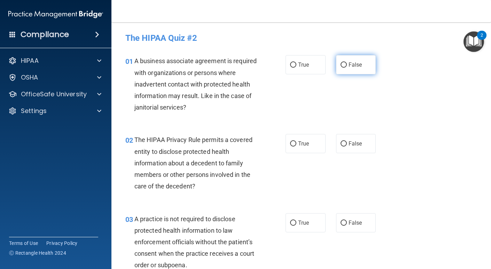
click at [356, 64] on span "False" at bounding box center [356, 64] width 14 height 7
click at [347, 64] on input "False" at bounding box center [344, 64] width 6 height 5
radio input "true"
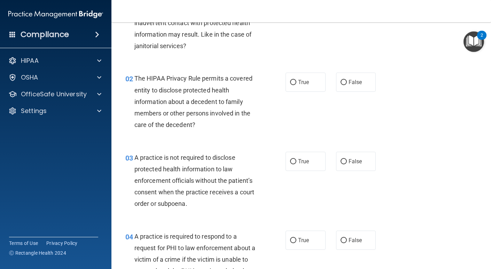
scroll to position [64, 0]
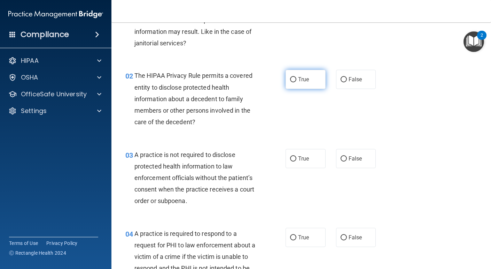
click at [308, 77] on span "True" at bounding box center [303, 79] width 11 height 7
click at [297, 77] on input "True" at bounding box center [293, 79] width 6 height 5
radio input "true"
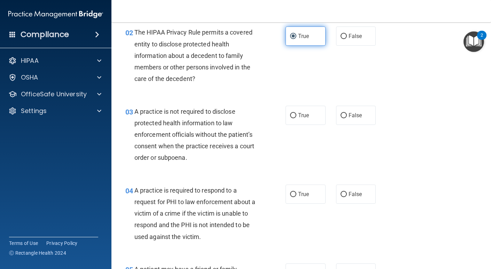
scroll to position [107, 0]
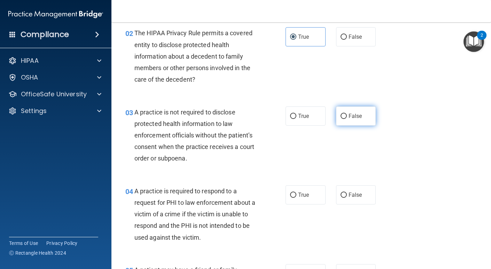
click at [352, 113] on span "False" at bounding box center [356, 116] width 14 height 7
click at [347, 114] on input "False" at bounding box center [344, 116] width 6 height 5
radio input "true"
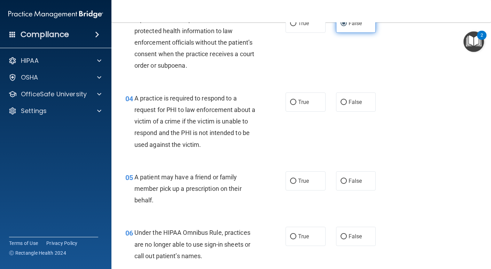
scroll to position [201, 0]
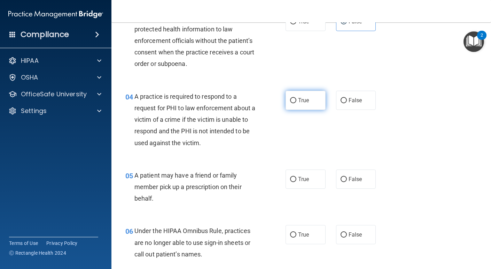
click at [313, 101] on label "True" at bounding box center [306, 100] width 40 height 19
click at [297, 101] on input "True" at bounding box center [293, 100] width 6 height 5
radio input "true"
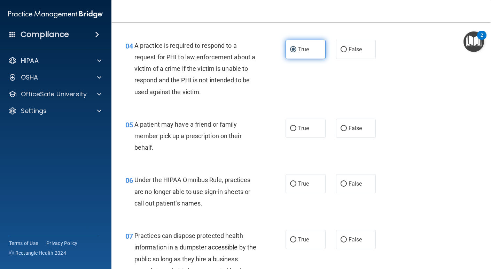
scroll to position [257, 0]
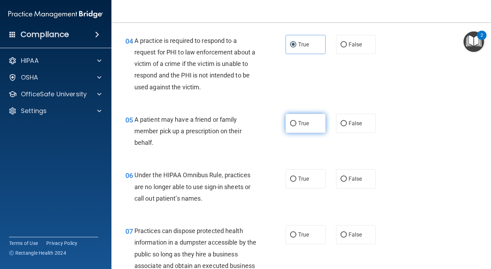
click at [307, 125] on span "True" at bounding box center [303, 123] width 11 height 7
click at [297, 125] on input "True" at bounding box center [293, 123] width 6 height 5
radio input "true"
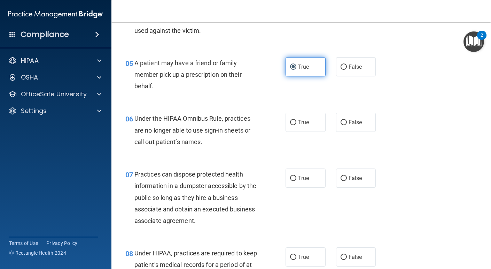
scroll to position [316, 0]
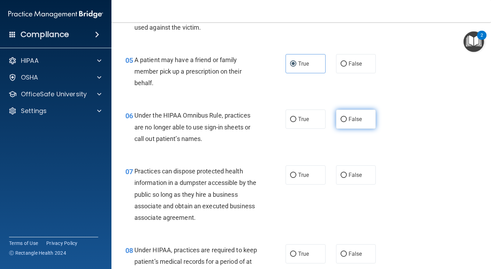
click at [351, 120] on span "False" at bounding box center [356, 119] width 14 height 7
click at [347, 120] on input "False" at bounding box center [344, 119] width 6 height 5
radio input "true"
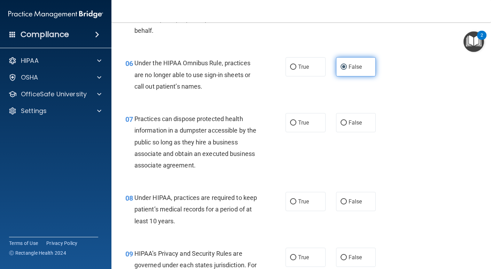
scroll to position [373, 0]
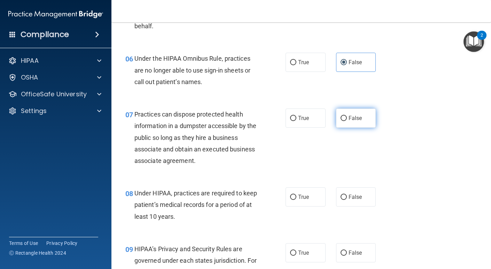
click at [354, 118] on span "False" at bounding box center [356, 118] width 14 height 7
click at [347, 118] on input "False" at bounding box center [344, 118] width 6 height 5
radio input "true"
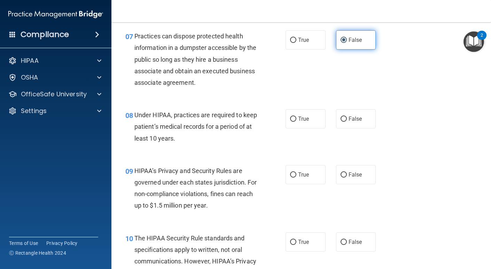
scroll to position [453, 0]
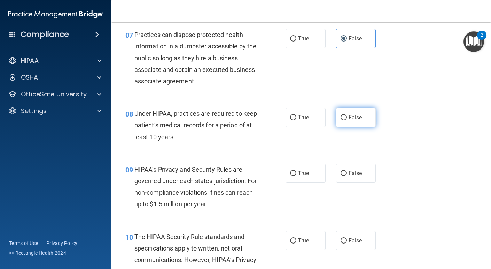
click at [344, 118] on input "False" at bounding box center [344, 117] width 6 height 5
radio input "true"
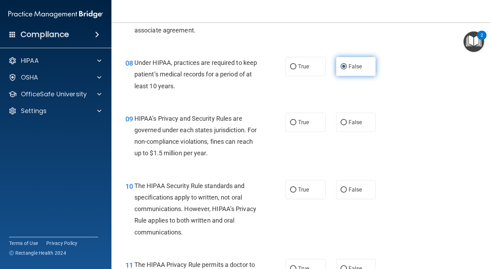
scroll to position [511, 0]
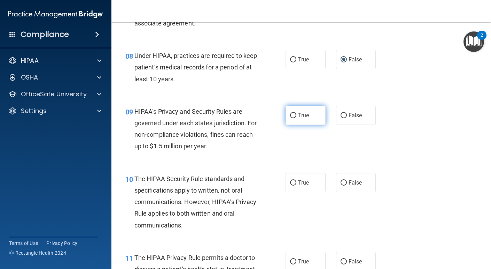
click at [304, 116] on span "True" at bounding box center [303, 115] width 11 height 7
click at [297, 116] on input "True" at bounding box center [293, 115] width 6 height 5
radio input "true"
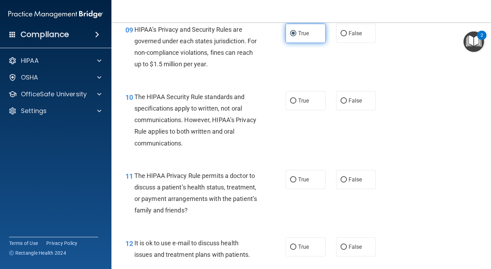
scroll to position [593, 0]
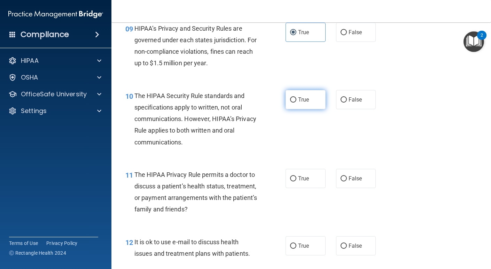
click at [309, 94] on label "True" at bounding box center [306, 99] width 40 height 19
click at [297, 97] on input "True" at bounding box center [293, 99] width 6 height 5
radio input "true"
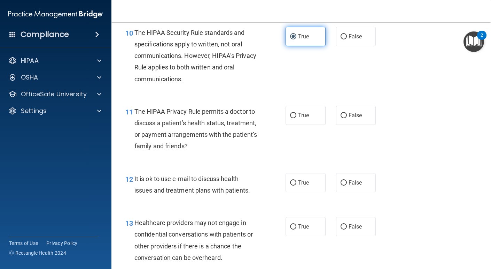
scroll to position [657, 0]
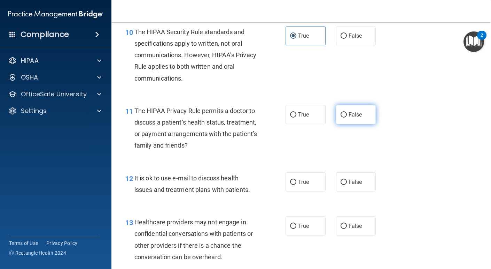
click at [353, 115] on span "False" at bounding box center [356, 114] width 14 height 7
click at [347, 115] on input "False" at bounding box center [344, 114] width 6 height 5
radio input "true"
click at [355, 185] on label "False" at bounding box center [356, 181] width 40 height 19
click at [347, 185] on input "False" at bounding box center [344, 181] width 6 height 5
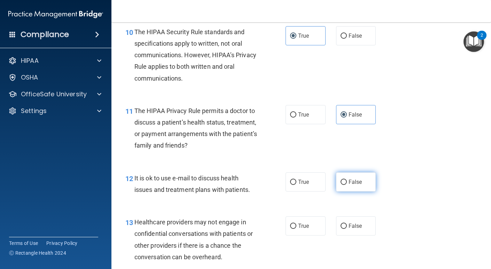
radio input "true"
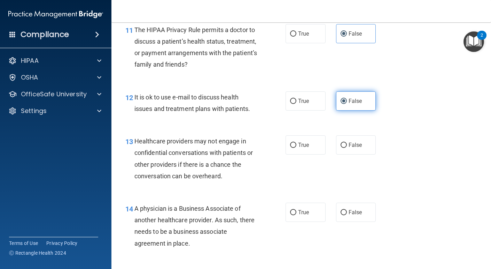
scroll to position [737, 0]
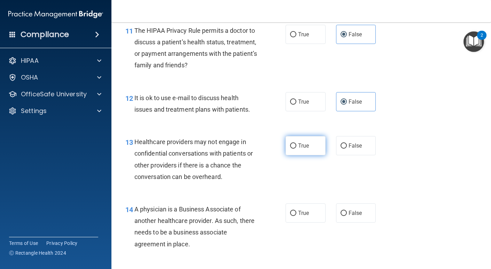
click at [294, 146] on input "True" at bounding box center [293, 145] width 6 height 5
radio input "true"
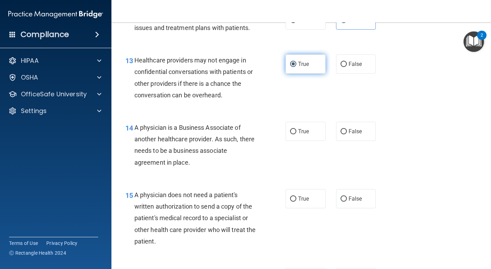
scroll to position [820, 0]
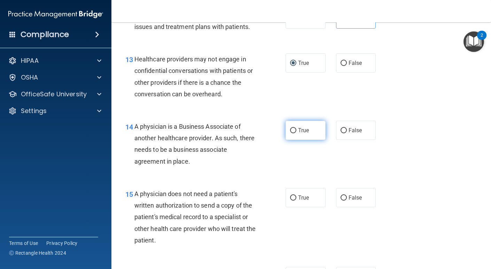
click at [302, 138] on label "True" at bounding box center [306, 130] width 40 height 19
click at [297, 133] on input "True" at bounding box center [293, 130] width 6 height 5
radio input "true"
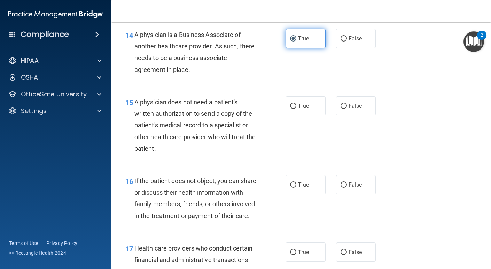
scroll to position [915, 0]
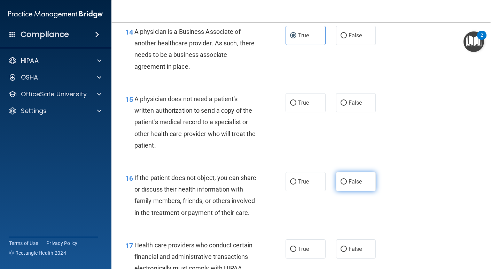
click at [355, 184] on span "False" at bounding box center [356, 181] width 14 height 7
click at [347, 184] on input "False" at bounding box center [344, 181] width 6 height 5
radio input "true"
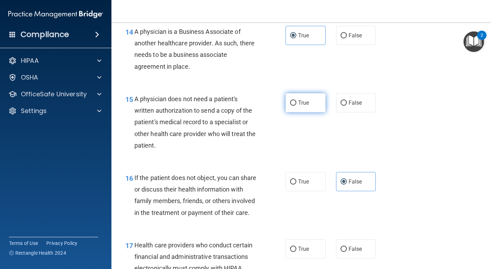
click at [301, 101] on span "True" at bounding box center [303, 102] width 11 height 7
click at [297, 101] on input "True" at bounding box center [293, 102] width 6 height 5
radio input "true"
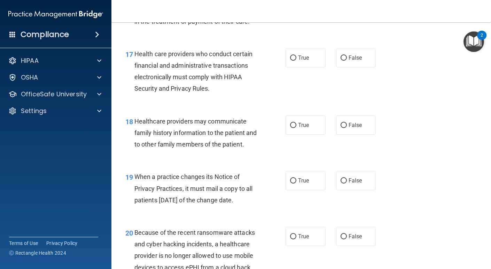
scroll to position [1106, 0]
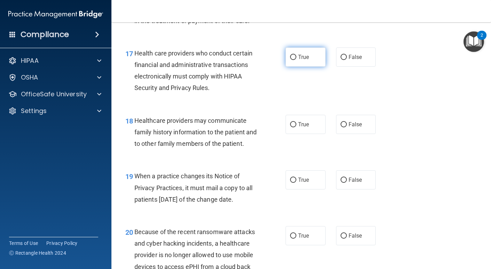
click at [316, 67] on label "True" at bounding box center [306, 56] width 40 height 19
click at [297, 60] on input "True" at bounding box center [293, 57] width 6 height 5
radio input "true"
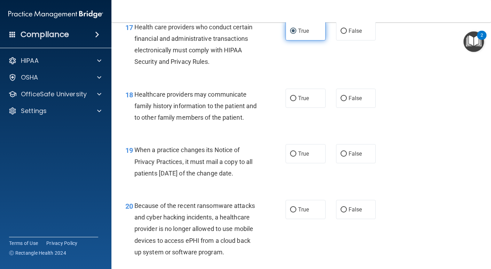
scroll to position [1133, 0]
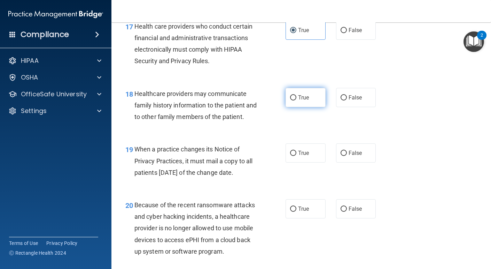
click at [305, 101] on span "True" at bounding box center [303, 97] width 11 height 7
click at [297, 100] on input "True" at bounding box center [293, 97] width 6 height 5
radio input "true"
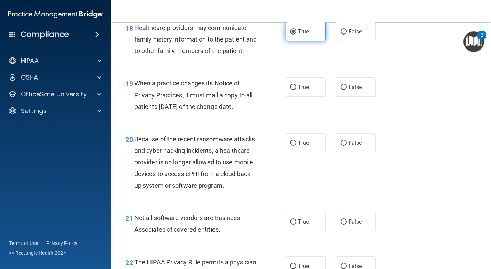
scroll to position [1202, 0]
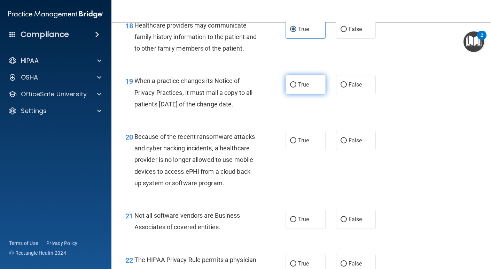
click at [302, 88] on span "True" at bounding box center [303, 84] width 11 height 7
click at [297, 87] on input "True" at bounding box center [293, 84] width 6 height 5
radio input "true"
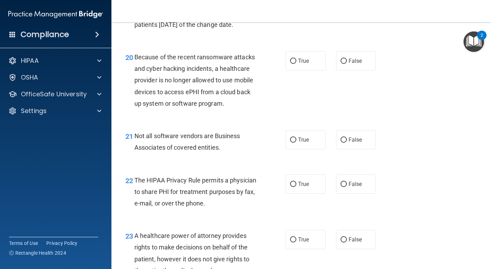
scroll to position [1282, 0]
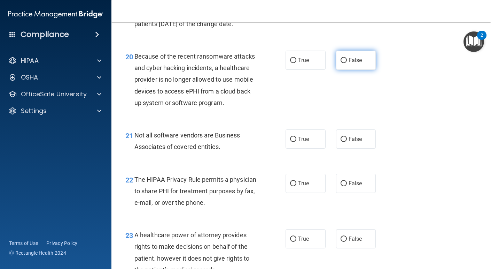
click at [357, 63] on span "False" at bounding box center [356, 60] width 14 height 7
click at [347, 63] on input "False" at bounding box center [344, 60] width 6 height 5
radio input "true"
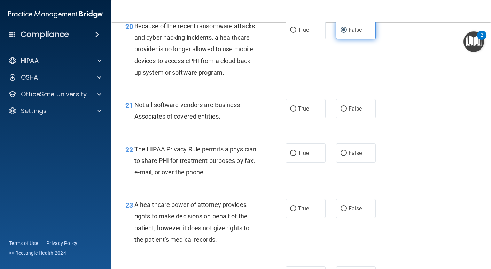
scroll to position [1312, 0]
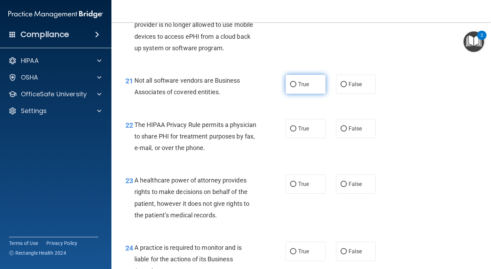
click at [311, 94] on label "True" at bounding box center [306, 84] width 40 height 19
click at [297, 87] on input "True" at bounding box center [293, 84] width 6 height 5
radio input "true"
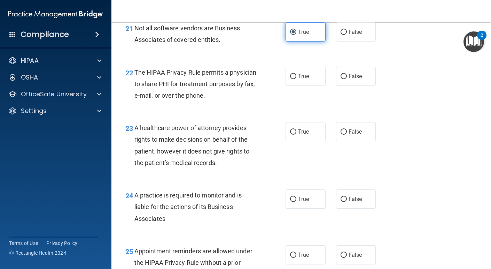
scroll to position [1395, 0]
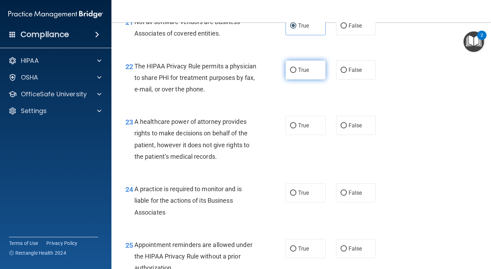
click at [308, 79] on label "True" at bounding box center [306, 69] width 40 height 19
click at [297, 73] on input "True" at bounding box center [293, 70] width 6 height 5
radio input "true"
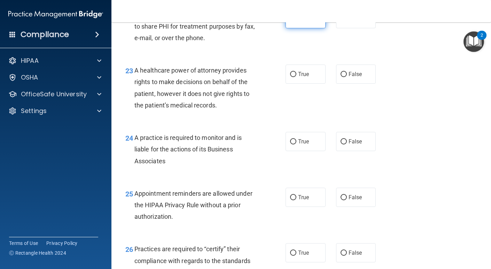
scroll to position [1448, 0]
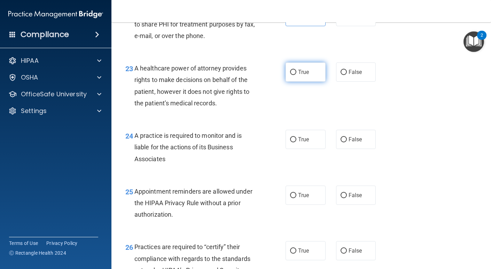
click at [304, 75] on span "True" at bounding box center [303, 72] width 11 height 7
click at [297, 75] on input "True" at bounding box center [293, 72] width 6 height 5
radio input "true"
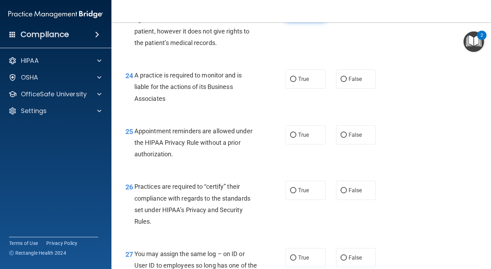
scroll to position [1510, 0]
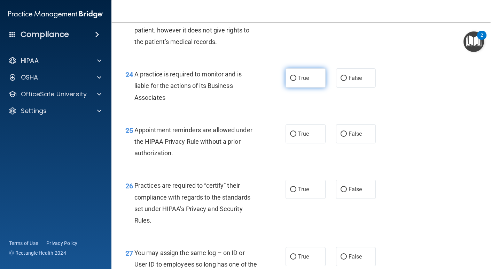
click at [296, 81] on input "True" at bounding box center [293, 78] width 6 height 5
radio input "true"
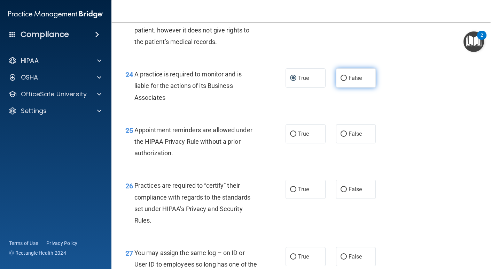
click at [352, 81] on span "False" at bounding box center [356, 78] width 14 height 7
click at [347, 81] on input "False" at bounding box center [344, 78] width 6 height 5
radio input "true"
radio input "false"
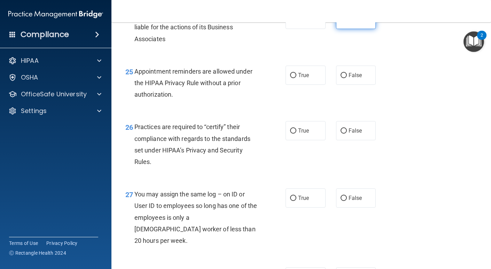
scroll to position [1570, 0]
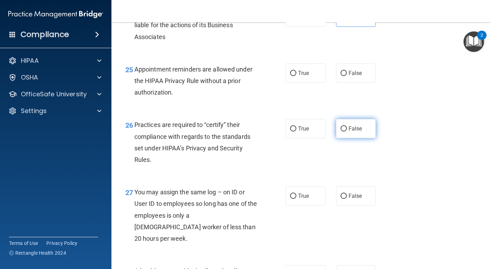
click at [354, 138] on label "False" at bounding box center [356, 128] width 40 height 19
click at [347, 131] on input "False" at bounding box center [344, 128] width 6 height 5
radio input "true"
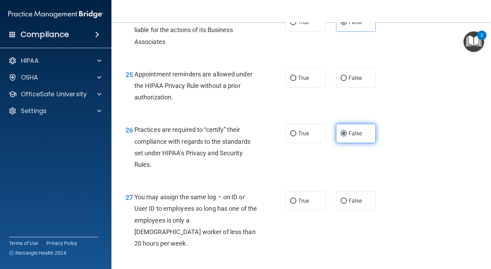
scroll to position [1564, 0]
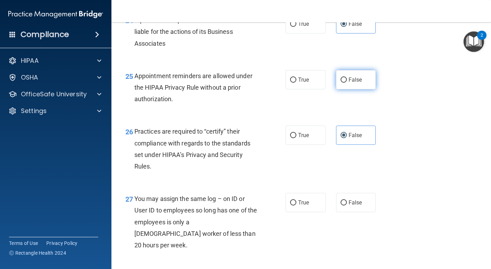
click at [359, 87] on label "False" at bounding box center [356, 79] width 40 height 19
click at [347, 83] on input "False" at bounding box center [344, 79] width 6 height 5
radio input "true"
click at [301, 145] on label "True" at bounding box center [306, 134] width 40 height 19
click at [297, 138] on input "True" at bounding box center [293, 135] width 6 height 5
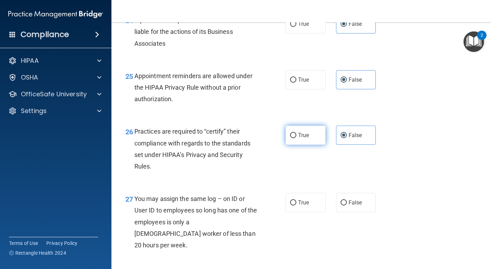
radio input "true"
radio input "false"
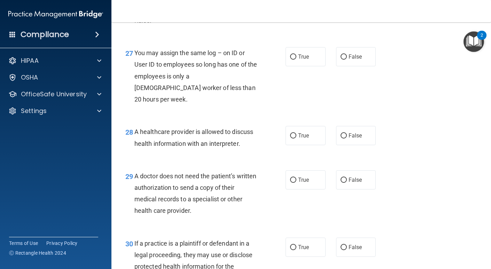
scroll to position [1710, 0]
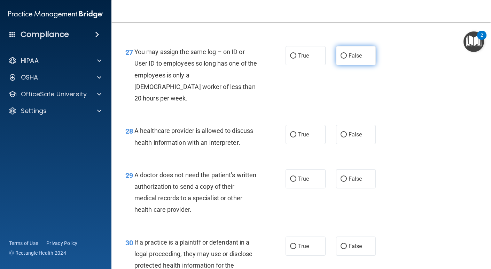
click at [359, 59] on span "False" at bounding box center [356, 55] width 14 height 7
click at [347, 59] on input "False" at bounding box center [344, 55] width 6 height 5
radio input "true"
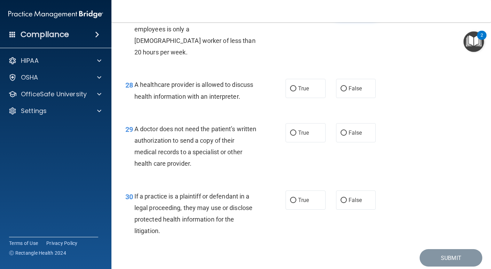
scroll to position [1758, 0]
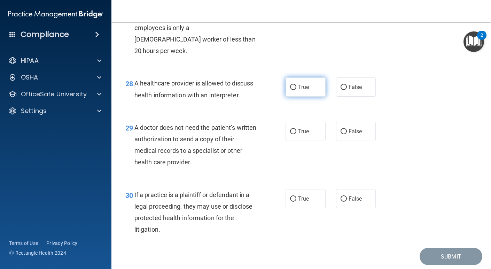
click at [311, 85] on label "True" at bounding box center [306, 86] width 40 height 19
click at [297, 85] on input "True" at bounding box center [293, 87] width 6 height 5
radio input "true"
click at [301, 129] on span "True" at bounding box center [303, 131] width 11 height 7
click at [297, 129] on input "True" at bounding box center [293, 131] width 6 height 5
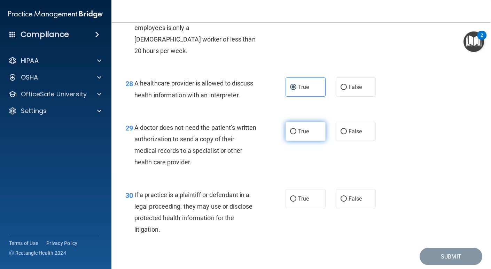
radio input "true"
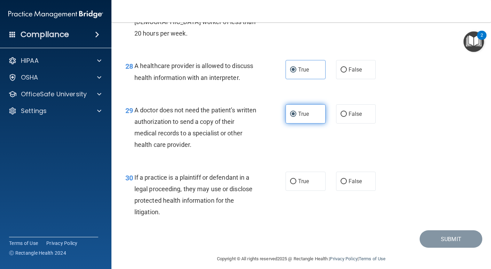
scroll to position [1781, 0]
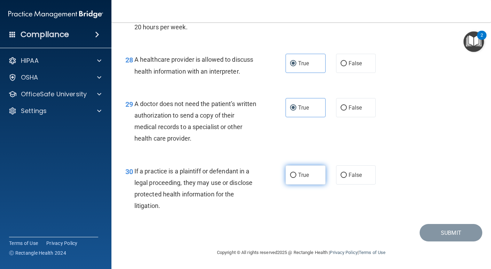
click at [303, 175] on span "True" at bounding box center [303, 174] width 11 height 7
click at [297, 175] on input "True" at bounding box center [293, 174] width 6 height 5
radio input "true"
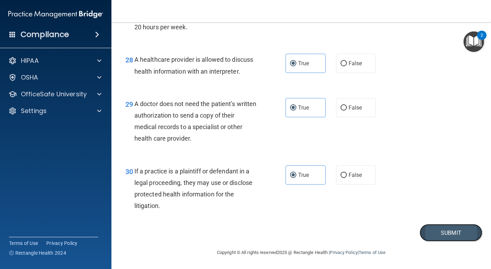
click at [434, 229] on button "Submit" at bounding box center [451, 233] width 63 height 18
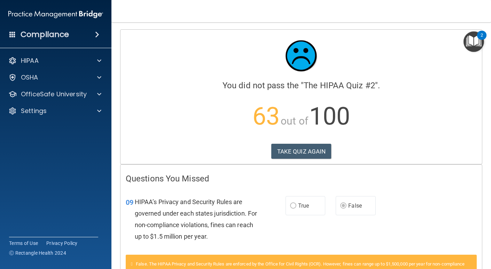
click at [482, 35] on div "2" at bounding box center [482, 39] width 2 height 9
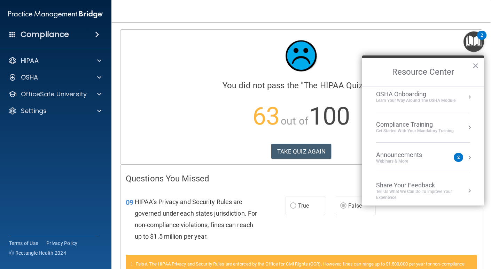
scroll to position [38, 0]
click at [477, 63] on button "×" at bounding box center [476, 65] width 7 height 11
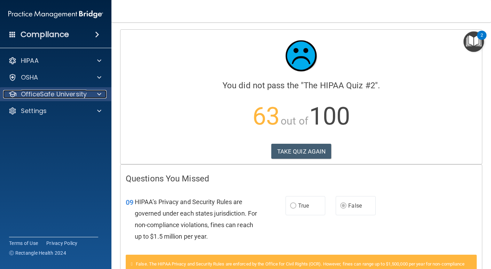
click at [68, 94] on p "OfficeSafe University" at bounding box center [54, 94] width 66 height 8
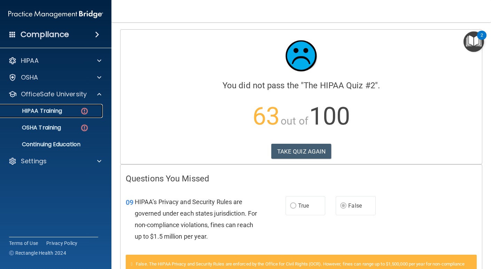
click at [66, 110] on div "HIPAA Training" at bounding box center [52, 110] width 95 height 7
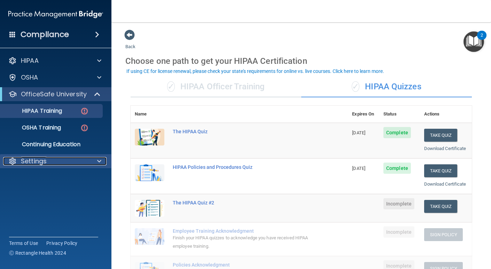
click at [34, 159] on p "Settings" at bounding box center [34, 161] width 26 height 8
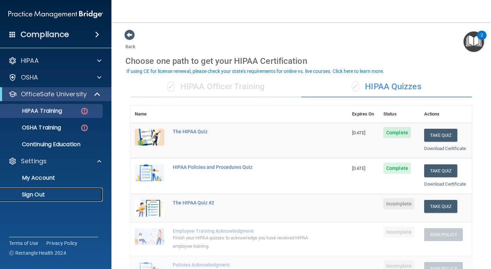
click at [41, 195] on p "Sign Out" at bounding box center [52, 194] width 95 height 7
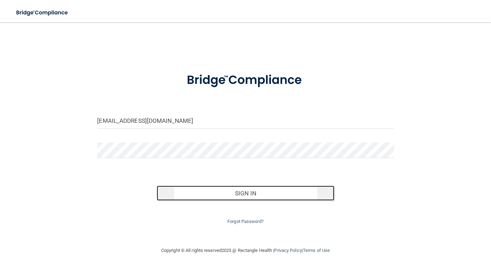
click at [270, 193] on button "Sign In" at bounding box center [246, 192] width 178 height 15
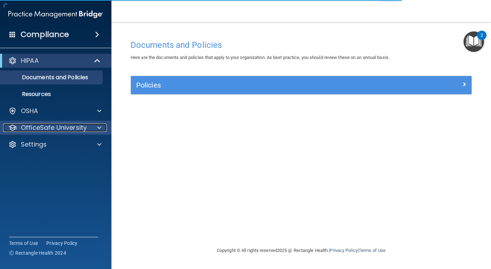
click at [78, 123] on p "OfficeSafe University" at bounding box center [54, 127] width 66 height 8
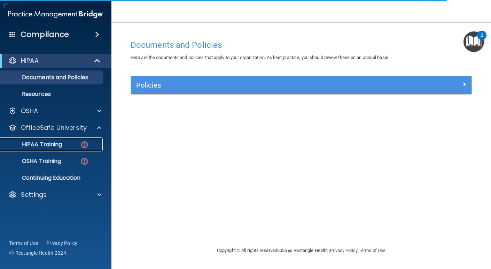
click at [59, 147] on p "HIPAA Training" at bounding box center [33, 144] width 57 height 7
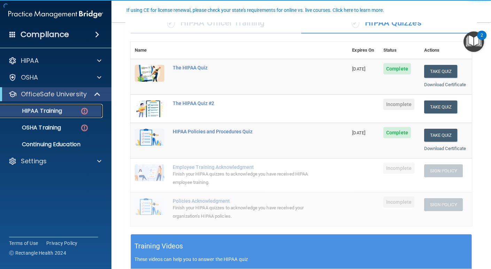
scroll to position [64, 0]
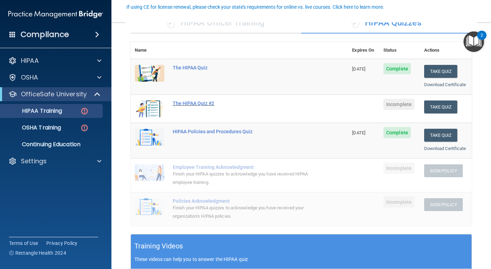
click at [193, 104] on div "The HIPAA Quiz #2" at bounding box center [243, 103] width 140 height 6
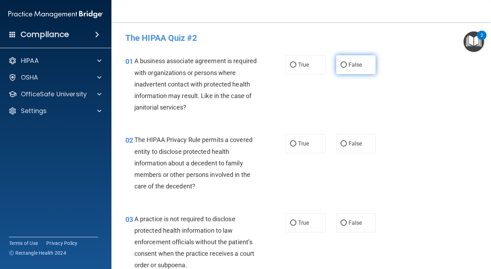
click at [359, 60] on label "False" at bounding box center [356, 64] width 40 height 19
click at [347, 62] on input "False" at bounding box center [344, 64] width 6 height 5
radio input "true"
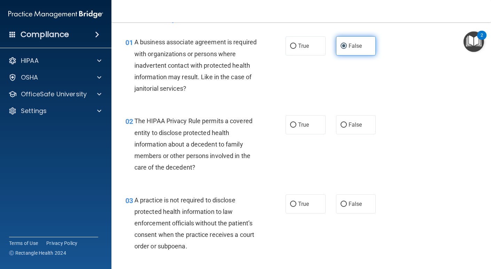
scroll to position [10, 0]
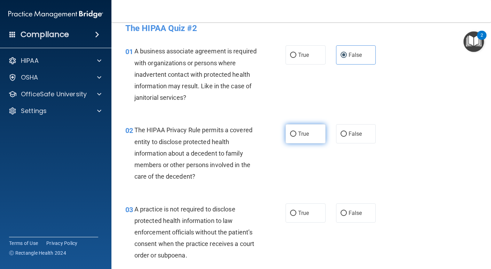
click at [309, 134] on label "True" at bounding box center [306, 133] width 40 height 19
click at [297, 134] on input "True" at bounding box center [293, 133] width 6 height 5
radio input "true"
click at [363, 213] on label "False" at bounding box center [356, 212] width 40 height 19
click at [347, 213] on input "False" at bounding box center [344, 212] width 6 height 5
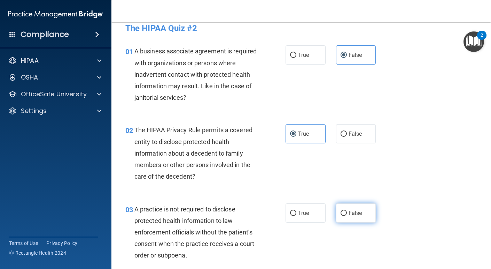
radio input "true"
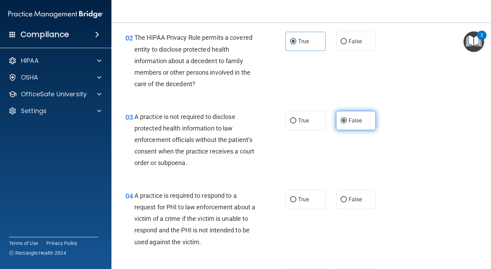
scroll to position [102, 0]
click at [300, 200] on span "True" at bounding box center [303, 199] width 11 height 7
click at [297, 200] on input "True" at bounding box center [293, 199] width 6 height 5
radio input "true"
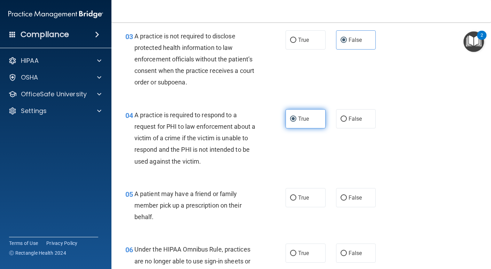
scroll to position [187, 0]
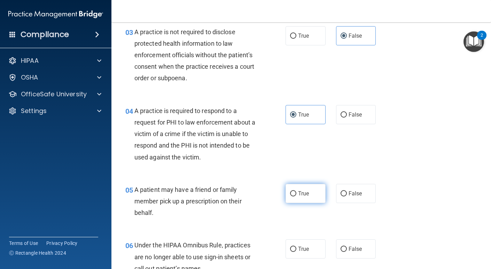
click at [303, 192] on span "True" at bounding box center [303, 193] width 11 height 7
click at [297, 192] on input "True" at bounding box center [293, 193] width 6 height 5
radio input "true"
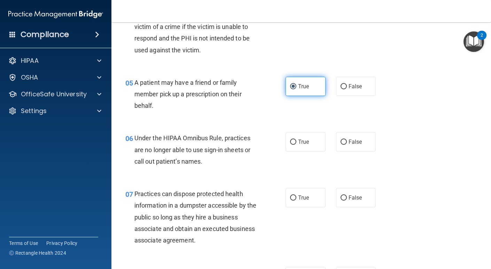
scroll to position [294, 0]
click at [346, 141] on input "False" at bounding box center [344, 141] width 6 height 5
radio input "true"
click at [355, 202] on label "False" at bounding box center [356, 197] width 40 height 19
click at [347, 200] on input "False" at bounding box center [344, 197] width 6 height 5
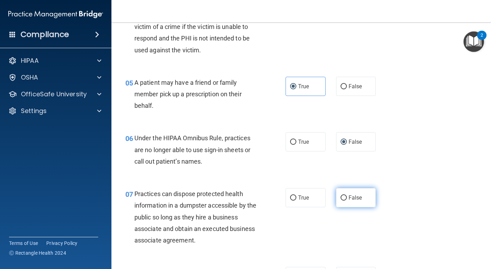
radio input "true"
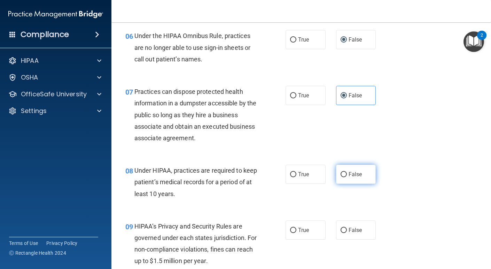
click at [358, 176] on span "False" at bounding box center [356, 174] width 14 height 7
click at [347, 176] on input "False" at bounding box center [344, 174] width 6 height 5
radio input "true"
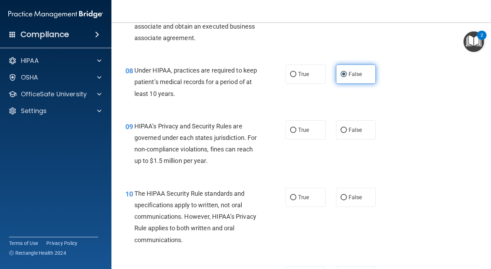
scroll to position [498, 0]
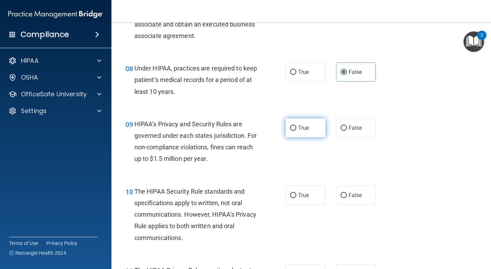
click at [305, 128] on span "True" at bounding box center [303, 127] width 11 height 7
click at [297, 128] on input "True" at bounding box center [293, 127] width 6 height 5
radio input "true"
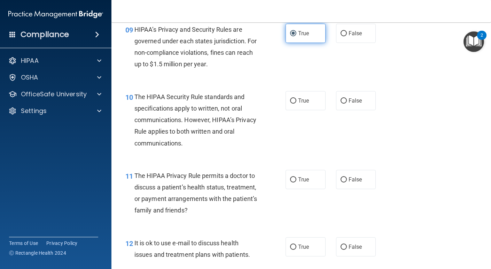
scroll to position [596, 0]
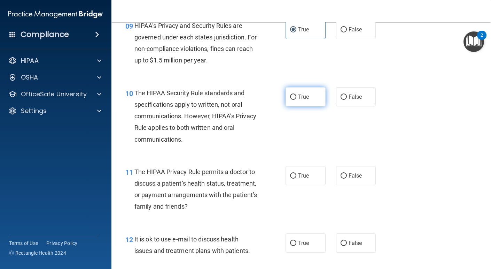
click at [308, 101] on label "True" at bounding box center [306, 96] width 40 height 19
click at [297, 100] on input "True" at bounding box center [293, 96] width 6 height 5
radio input "true"
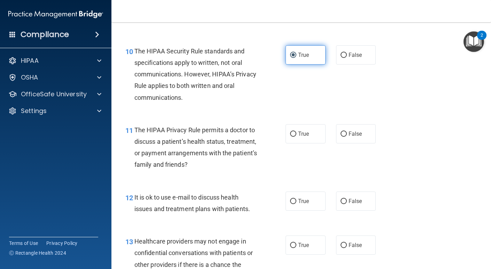
scroll to position [639, 0]
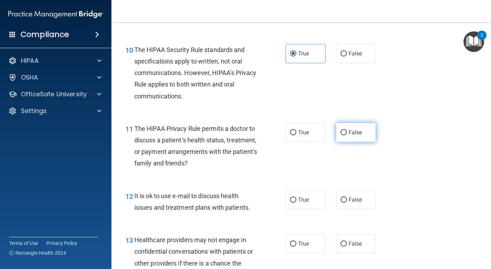
click at [359, 132] on span "False" at bounding box center [356, 132] width 14 height 7
click at [347, 132] on input "False" at bounding box center [344, 132] width 6 height 5
radio input "true"
click at [352, 195] on label "False" at bounding box center [356, 199] width 40 height 19
click at [347, 197] on input "False" at bounding box center [344, 199] width 6 height 5
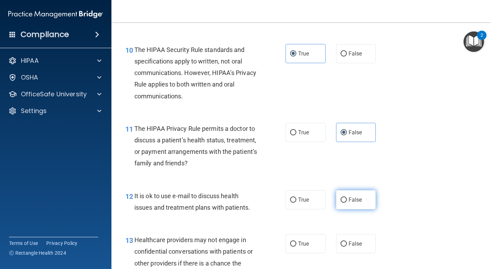
radio input "true"
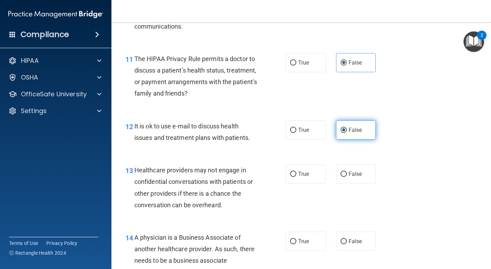
scroll to position [710, 0]
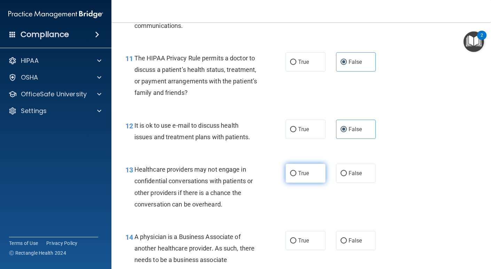
click at [313, 180] on label "True" at bounding box center [306, 172] width 40 height 19
click at [297, 176] on input "True" at bounding box center [293, 173] width 6 height 5
radio input "true"
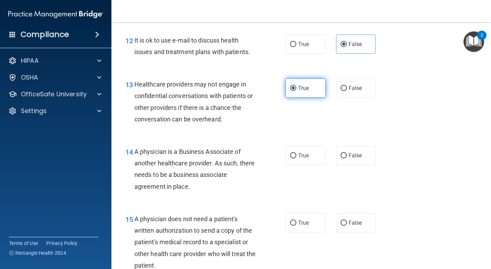
scroll to position [796, 0]
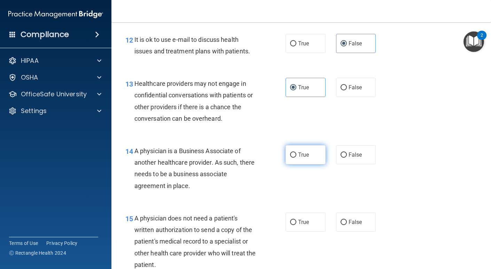
click at [310, 151] on label "True" at bounding box center [306, 154] width 40 height 19
click at [297, 152] on input "True" at bounding box center [293, 154] width 6 height 5
radio input "true"
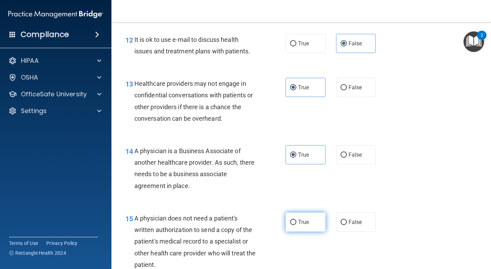
click at [302, 225] on label "True" at bounding box center [306, 221] width 40 height 19
click at [297, 225] on input "True" at bounding box center [293, 222] width 6 height 5
radio input "true"
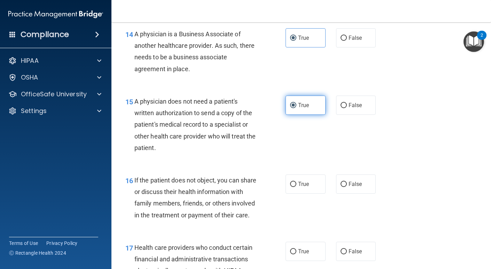
scroll to position [912, 0]
click at [356, 181] on span "False" at bounding box center [356, 184] width 14 height 7
click at [347, 182] on input "False" at bounding box center [344, 184] width 6 height 5
radio input "true"
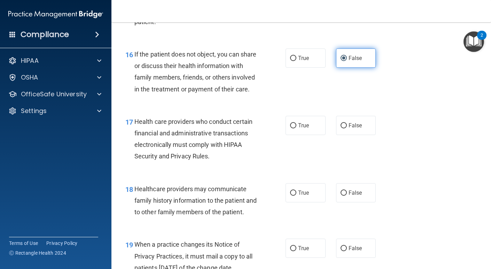
scroll to position [1038, 0]
click at [309, 135] on label "True" at bounding box center [306, 124] width 40 height 19
click at [297, 128] on input "True" at bounding box center [293, 125] width 6 height 5
radio input "true"
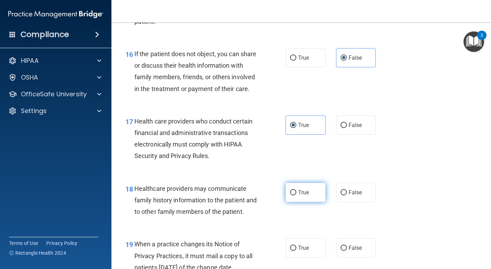
click at [301, 202] on label "True" at bounding box center [306, 192] width 40 height 19
click at [297, 195] on input "True" at bounding box center [293, 192] width 6 height 5
radio input "true"
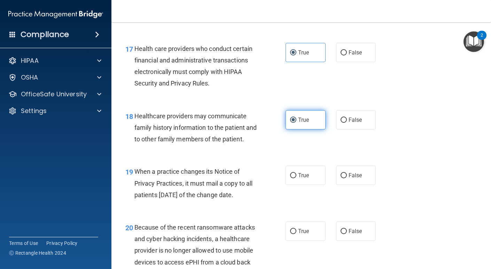
scroll to position [1118, 0]
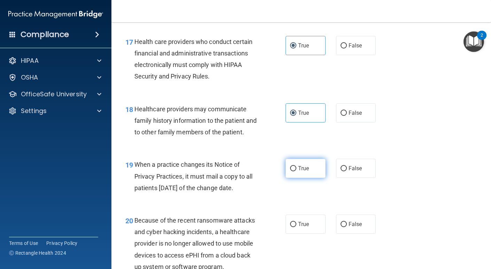
click at [308, 178] on label "True" at bounding box center [306, 168] width 40 height 19
click at [297, 171] on input "True" at bounding box center [293, 168] width 6 height 5
radio input "true"
click at [347, 227] on input "False" at bounding box center [344, 224] width 6 height 5
radio input "true"
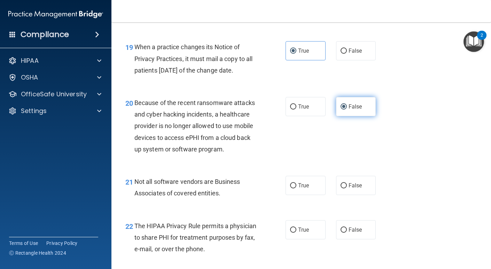
scroll to position [1244, 0]
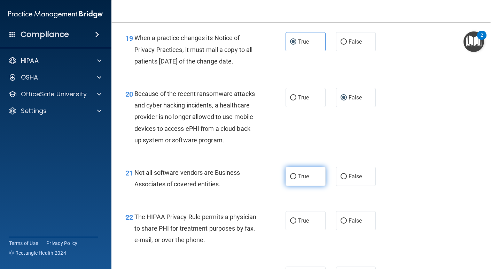
click at [309, 183] on label "True" at bounding box center [306, 176] width 40 height 19
click at [297, 179] on input "True" at bounding box center [293, 176] width 6 height 5
radio input "true"
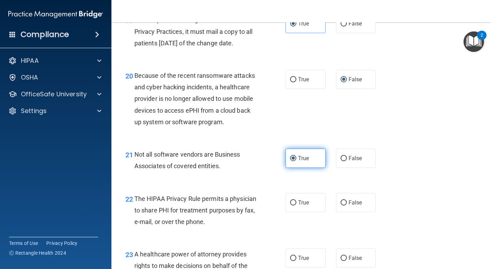
scroll to position [1286, 0]
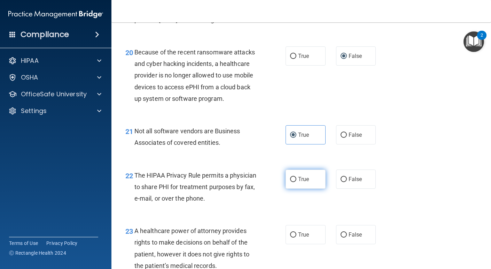
click at [294, 182] on input "True" at bounding box center [293, 179] width 6 height 5
radio input "true"
click at [305, 241] on label "True" at bounding box center [306, 234] width 40 height 19
click at [297, 237] on input "True" at bounding box center [293, 234] width 6 height 5
radio input "true"
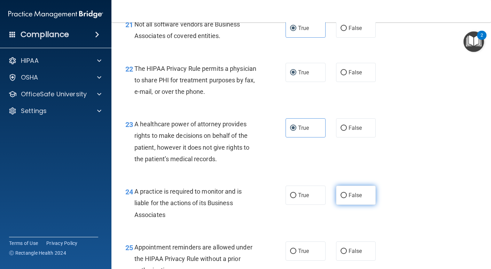
click at [351, 198] on span "False" at bounding box center [356, 195] width 14 height 7
click at [347, 198] on input "False" at bounding box center [344, 195] width 6 height 5
radio input "true"
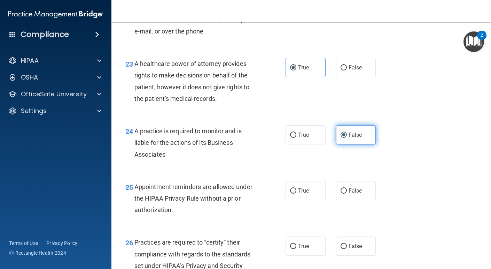
scroll to position [1459, 0]
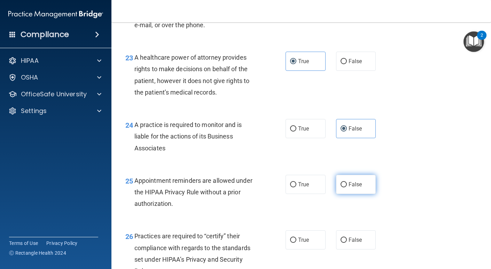
click at [355, 187] on span "False" at bounding box center [356, 184] width 14 height 7
click at [347, 187] on input "False" at bounding box center [344, 184] width 6 height 5
radio input "true"
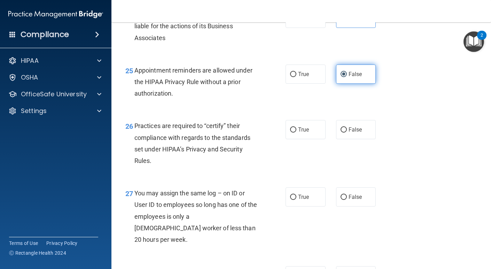
scroll to position [1570, 0]
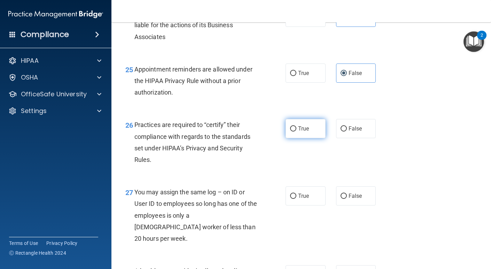
click at [307, 132] on span "True" at bounding box center [303, 128] width 11 height 7
click at [297, 131] on input "True" at bounding box center [293, 128] width 6 height 5
radio input "true"
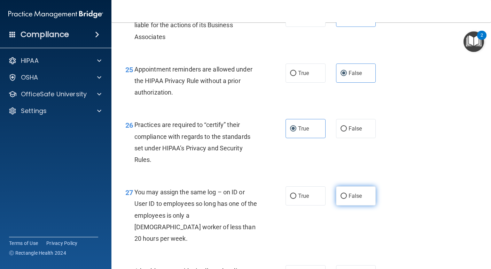
click at [363, 205] on label "False" at bounding box center [356, 195] width 40 height 19
click at [347, 199] on input "False" at bounding box center [344, 195] width 6 height 5
radio input "true"
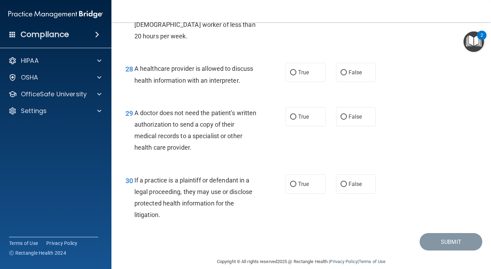
scroll to position [1774, 0]
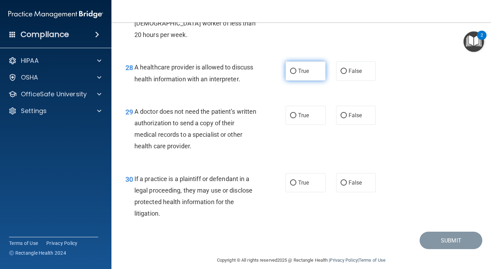
click at [302, 68] on span "True" at bounding box center [303, 71] width 11 height 7
click at [297, 69] on input "True" at bounding box center [293, 71] width 6 height 5
radio input "true"
click at [301, 110] on label "True" at bounding box center [306, 115] width 40 height 19
click at [297, 113] on input "True" at bounding box center [293, 115] width 6 height 5
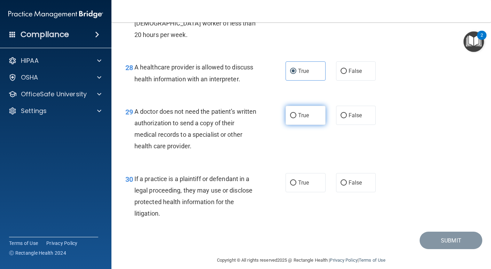
radio input "true"
click at [306, 184] on span "True" at bounding box center [303, 182] width 11 height 7
click at [297, 184] on input "True" at bounding box center [293, 182] width 6 height 5
radio input "true"
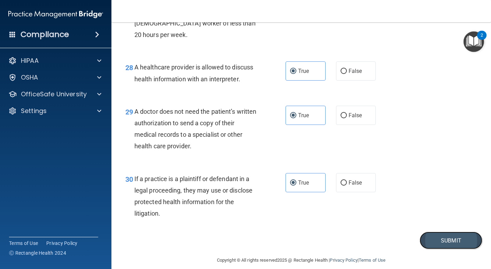
click at [442, 240] on button "Submit" at bounding box center [451, 240] width 63 height 18
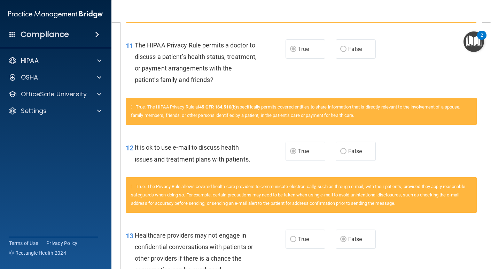
scroll to position [262, 0]
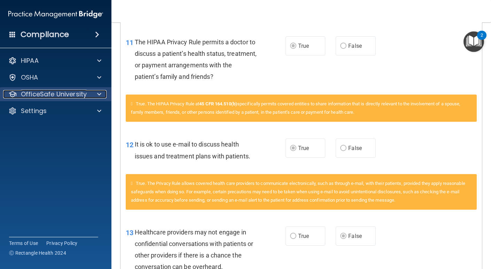
click at [89, 97] on div "OfficeSafe University" at bounding box center [46, 94] width 86 height 8
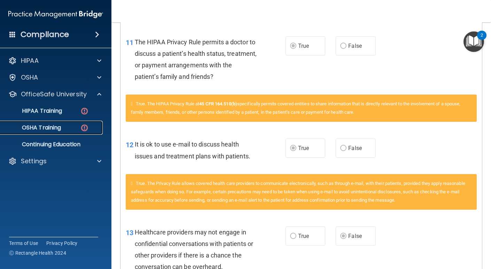
click at [67, 128] on div "OSHA Training" at bounding box center [52, 127] width 95 height 7
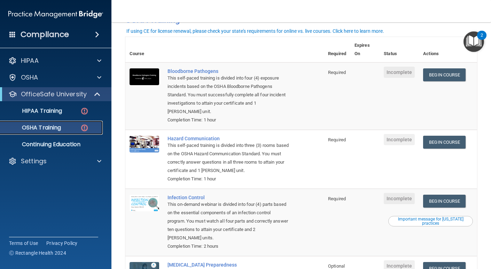
scroll to position [41, 0]
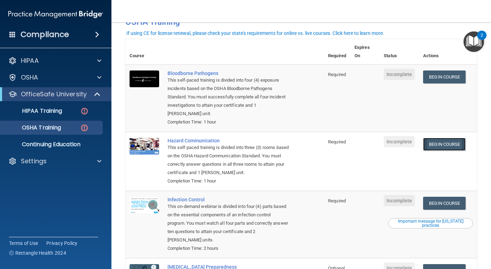
click at [450, 138] on link "Begin Course" at bounding box center [444, 144] width 43 height 13
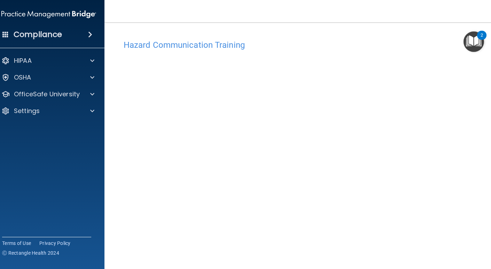
click at [474, 39] on img "Open Resource Center, 2 new notifications" at bounding box center [474, 41] width 21 height 21
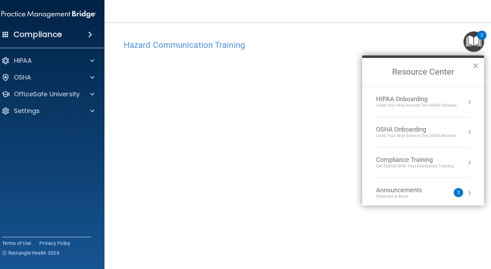
click at [426, 24] on main "Hazard Communication Training This course doesn’t expire until . Are you sure y…" at bounding box center [302, 145] width 394 height 246
click at [470, 65] on h2 "Resource Center" at bounding box center [423, 72] width 122 height 29
click at [475, 66] on button "×" at bounding box center [476, 65] width 7 height 11
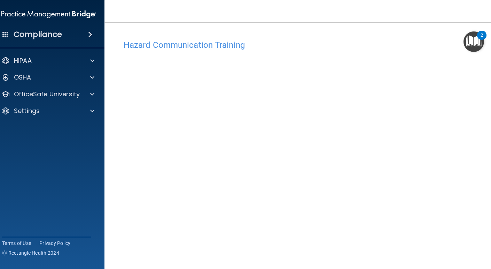
scroll to position [45, 0]
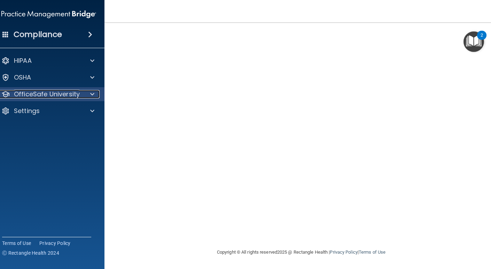
click at [59, 96] on p "OfficeSafe University" at bounding box center [47, 94] width 66 height 8
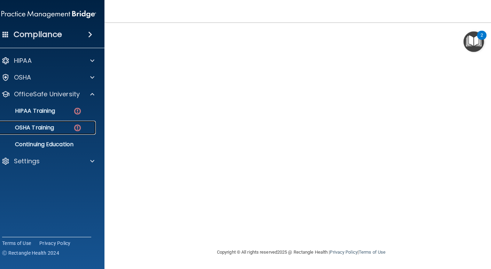
click at [61, 129] on div "OSHA Training" at bounding box center [45, 127] width 95 height 7
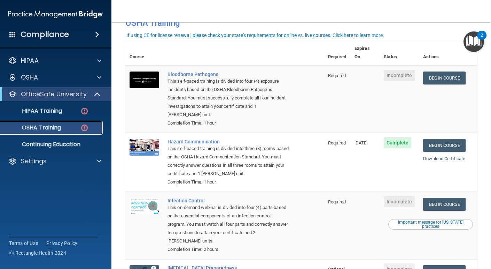
scroll to position [41, 0]
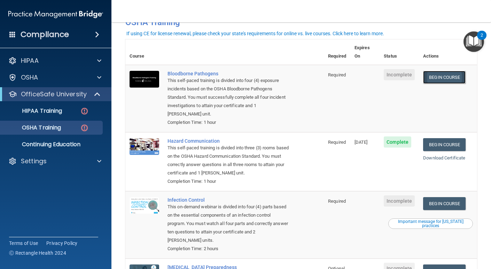
click at [450, 71] on link "Begin Course" at bounding box center [444, 77] width 43 height 13
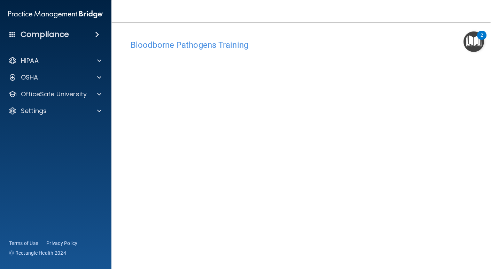
scroll to position [30, 0]
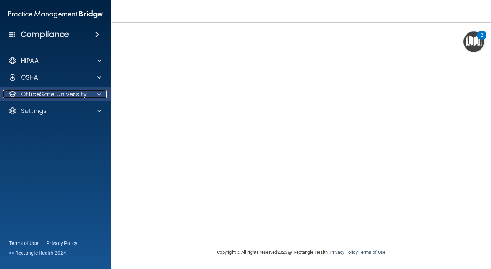
click at [43, 92] on p "OfficeSafe University" at bounding box center [54, 94] width 66 height 8
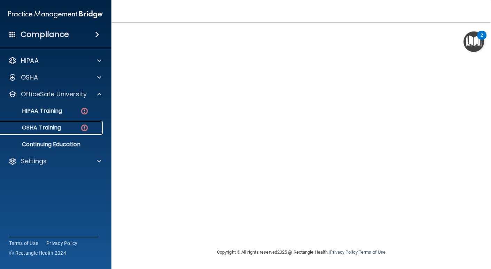
click at [55, 126] on p "OSHA Training" at bounding box center [33, 127] width 56 height 7
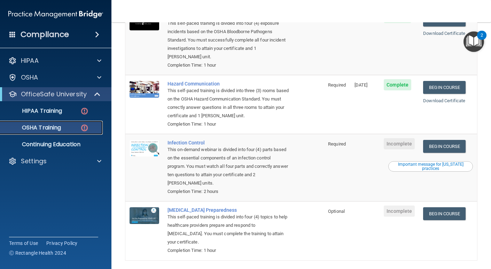
scroll to position [106, 0]
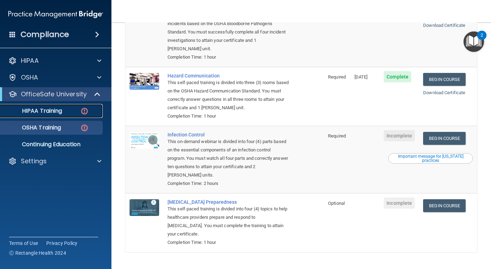
click at [59, 109] on p "HIPAA Training" at bounding box center [33, 110] width 57 height 7
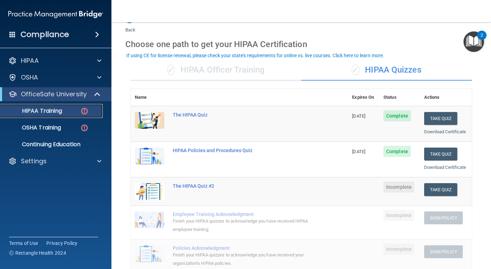
scroll to position [11, 0]
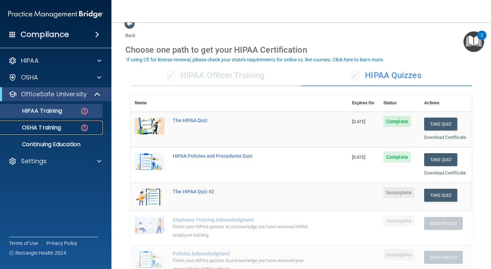
click at [53, 130] on p "OSHA Training" at bounding box center [33, 127] width 56 height 7
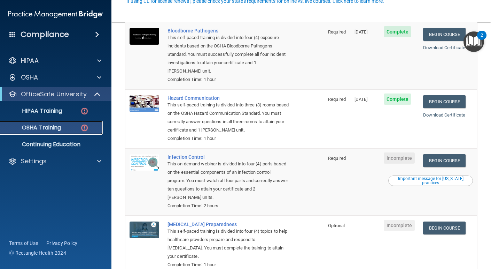
scroll to position [84, 0]
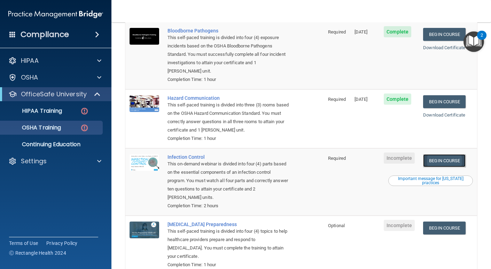
click at [449, 154] on link "Begin Course" at bounding box center [444, 160] width 43 height 13
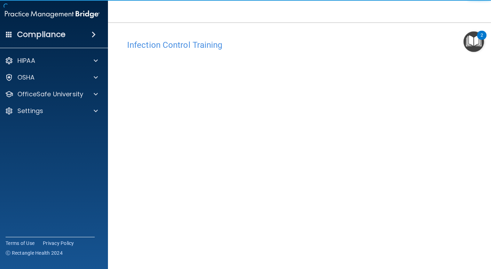
scroll to position [30, 0]
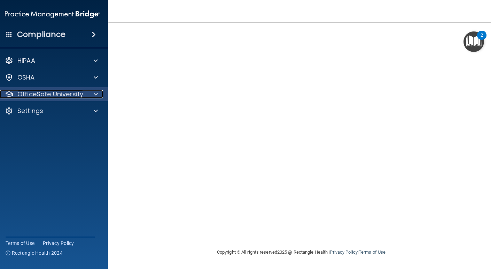
click at [46, 94] on p "OfficeSafe University" at bounding box center [50, 94] width 66 height 8
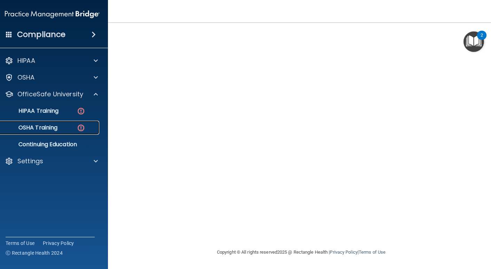
click at [51, 130] on p "OSHA Training" at bounding box center [29, 127] width 56 height 7
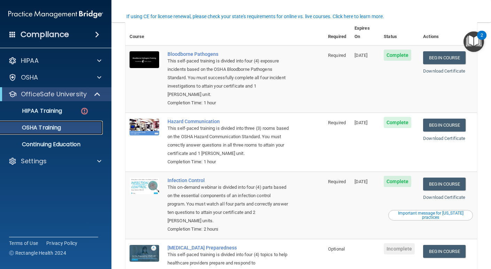
scroll to position [41, 0]
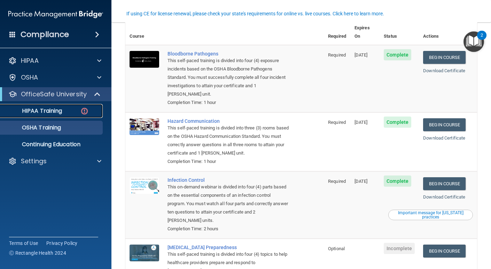
click at [45, 116] on link "HIPAA Training" at bounding box center [48, 111] width 110 height 14
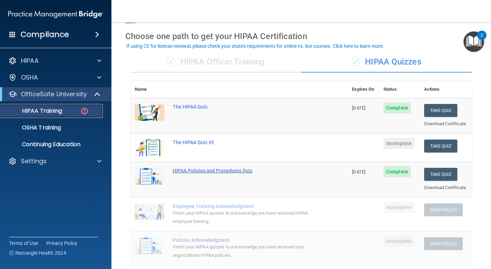
scroll to position [23, 0]
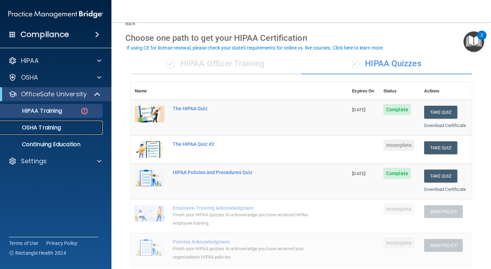
click at [74, 125] on div "OSHA Training" at bounding box center [52, 127] width 95 height 7
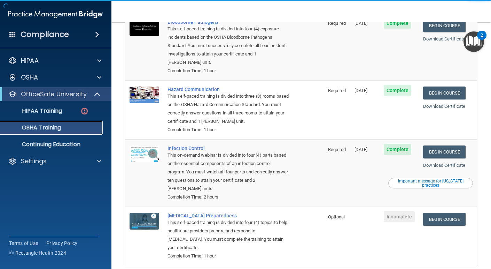
scroll to position [89, 0]
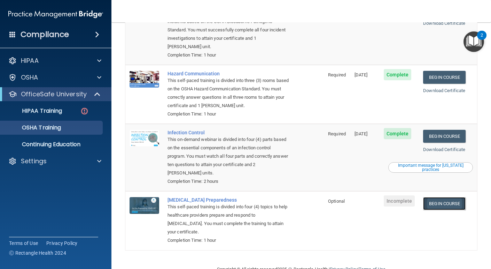
click at [455, 197] on link "Begin Course" at bounding box center [444, 203] width 43 height 13
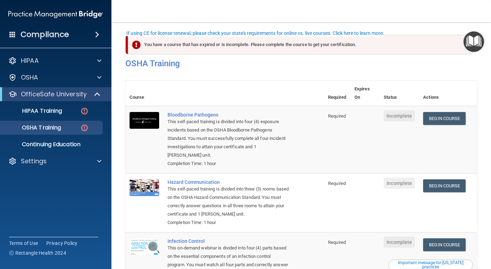
scroll to position [41, 0]
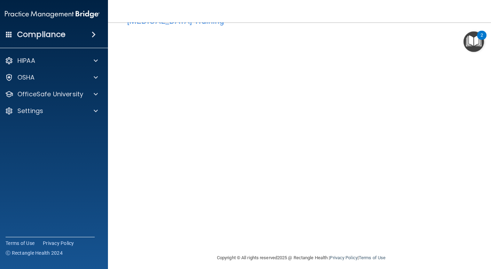
scroll to position [2, 0]
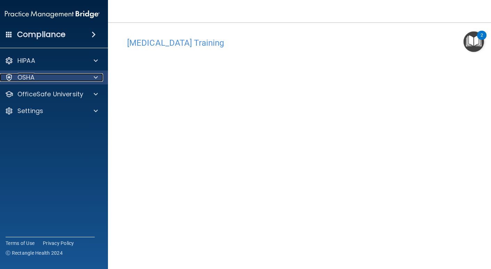
click at [51, 73] on div "OSHA" at bounding box center [43, 77] width 86 height 8
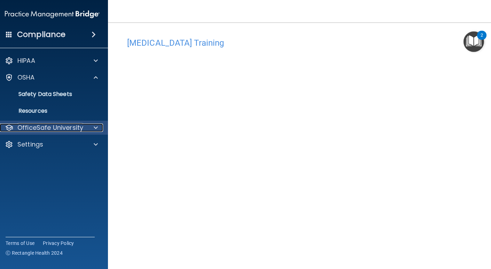
click at [45, 127] on p "OfficeSafe University" at bounding box center [50, 127] width 66 height 8
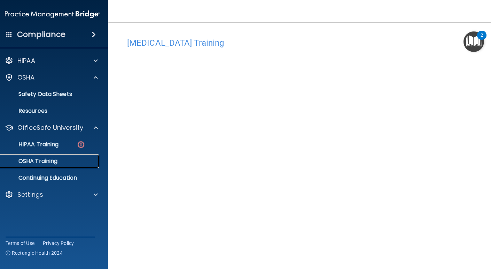
click at [40, 163] on p "OSHA Training" at bounding box center [29, 161] width 56 height 7
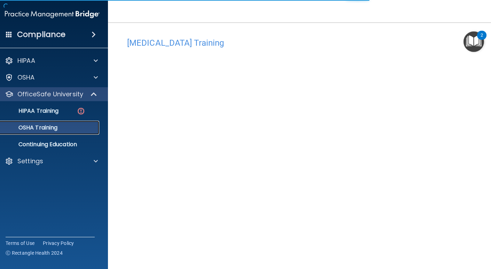
scroll to position [45, 0]
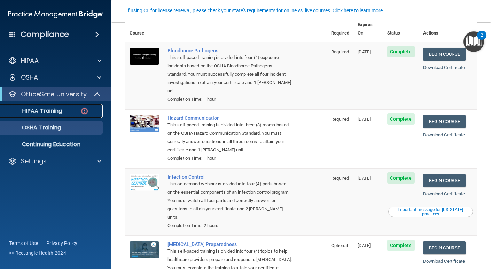
click at [60, 114] on p "HIPAA Training" at bounding box center [33, 110] width 57 height 7
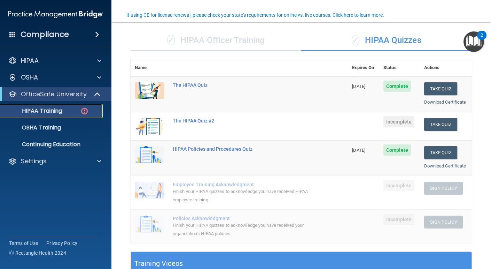
scroll to position [59, 0]
